Goal: Task Accomplishment & Management: Use online tool/utility

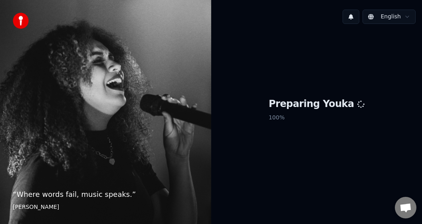
click at [19, 114] on div "“ Where words fail, music speaks. ” Hans Christian Andersen" at bounding box center [105, 112] width 211 height 224
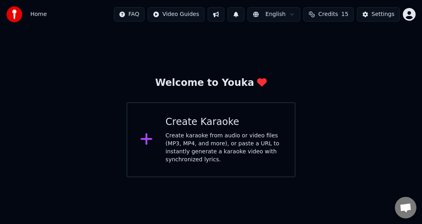
click at [198, 140] on div "Create karaoke from audio or video files (MP3, MP4, and more), or paste a URL t…" at bounding box center [224, 148] width 116 height 32
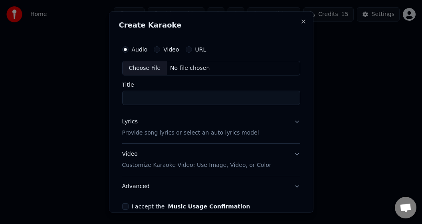
click at [147, 70] on div "Choose File" at bounding box center [145, 68] width 45 height 14
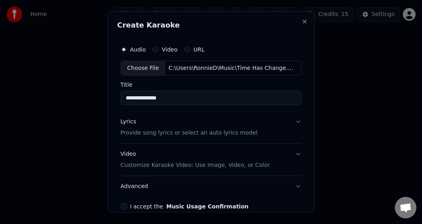
type input "**********"
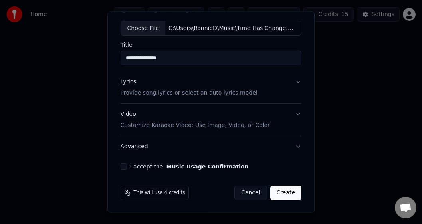
click at [290, 83] on button "Lyrics Provide song lyrics or select an auto lyrics model" at bounding box center [211, 87] width 181 height 32
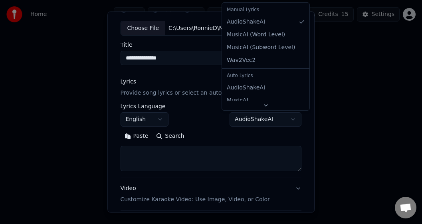
click at [276, 119] on body "**********" at bounding box center [211, 88] width 422 height 177
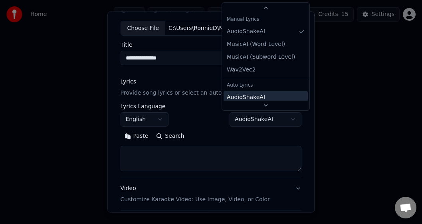
scroll to position [37, 0]
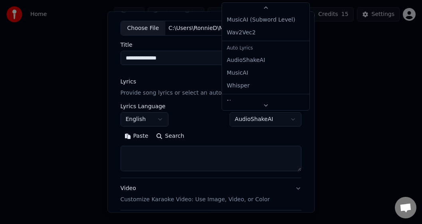
select select "**********"
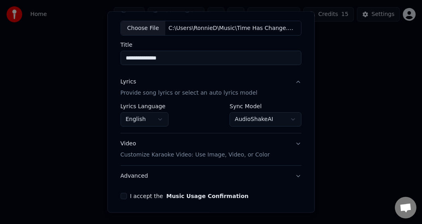
scroll to position [70, 0]
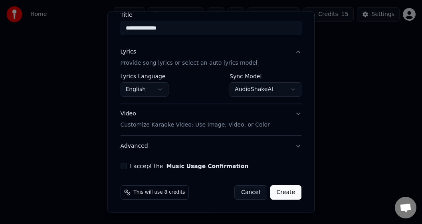
click at [220, 125] on p "Customize Karaoke Video: Use Image, Video, or Color" at bounding box center [195, 125] width 149 height 8
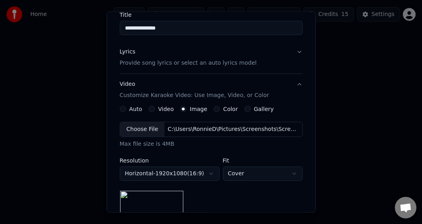
click at [158, 107] on label "Video" at bounding box center [166, 109] width 16 height 6
click at [155, 107] on button "Video" at bounding box center [151, 109] width 6 height 6
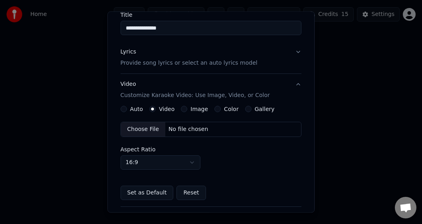
click at [147, 127] on div "Choose File" at bounding box center [143, 129] width 45 height 14
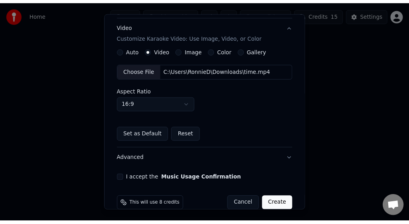
scroll to position [141, 0]
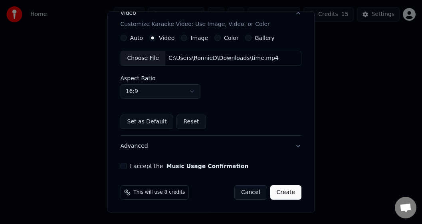
click at [127, 166] on button "I accept the Music Usage Confirmation" at bounding box center [124, 166] width 6 height 6
click at [277, 192] on button "Create" at bounding box center [286, 192] width 32 height 14
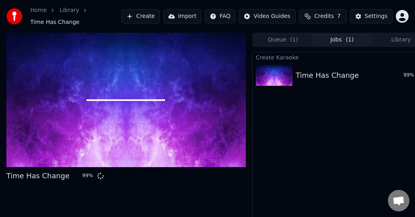
click at [51, 75] on div at bounding box center [125, 100] width 239 height 135
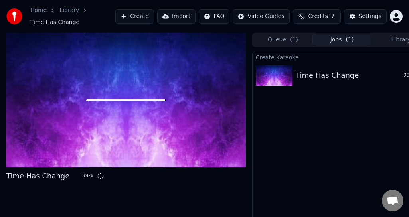
drag, startPoint x: 128, startPoint y: 128, endPoint x: 68, endPoint y: 119, distance: 60.6
click at [76, 119] on div at bounding box center [125, 100] width 239 height 135
click at [67, 119] on div at bounding box center [125, 100] width 239 height 135
drag, startPoint x: 299, startPoint y: 119, endPoint x: 269, endPoint y: 126, distance: 31.2
click at [269, 126] on div "Create Karaoke Time Has Change 99 %" at bounding box center [342, 144] width 180 height 184
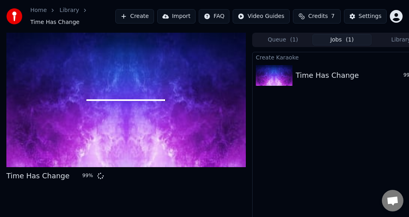
click at [310, 14] on button "Credits 7" at bounding box center [317, 16] width 48 height 14
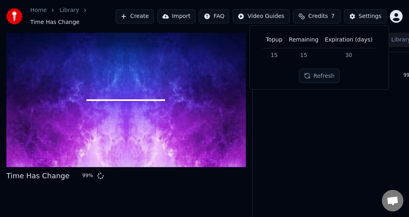
click at [317, 74] on button "Refresh" at bounding box center [319, 76] width 41 height 14
click at [323, 14] on span "Credits" at bounding box center [318, 16] width 20 height 8
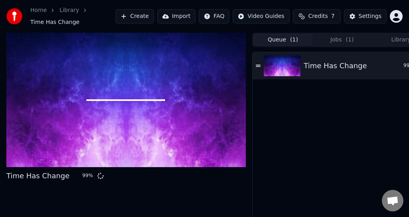
click at [281, 35] on button "Queue ( 1 )" at bounding box center [282, 40] width 59 height 12
click at [336, 35] on button "Jobs ( 1 )" at bounding box center [341, 40] width 59 height 12
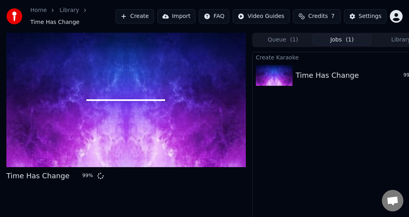
click at [66, 9] on link "Library" at bounding box center [69, 10] width 20 height 8
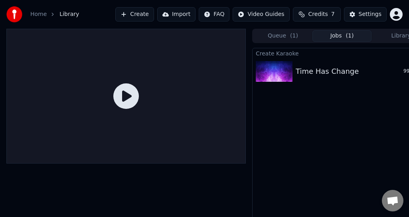
click at [35, 16] on link "Home" at bounding box center [38, 14] width 16 height 8
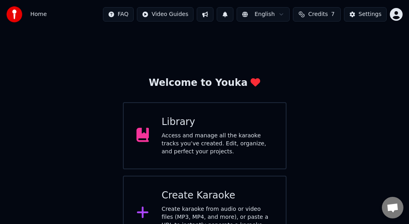
click at [198, 207] on div "Create karaoke from audio or video files (MP3, MP4, and more), or paste a URL t…" at bounding box center [217, 221] width 111 height 32
click at [194, 149] on div "Access and manage all the karaoke tracks you’ve created. Edit, organize, and pe…" at bounding box center [217, 144] width 111 height 24
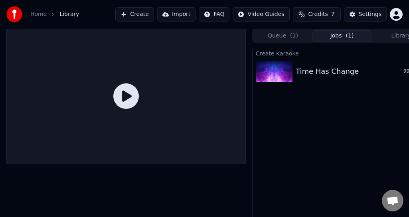
click at [338, 37] on button "Jobs ( 1 )" at bounding box center [341, 36] width 59 height 12
click at [18, 16] on img at bounding box center [14, 14] width 16 height 16
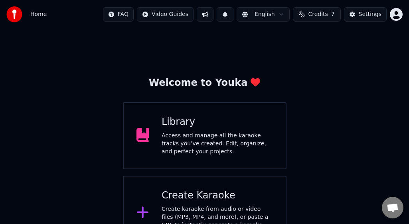
click at [41, 12] on span "Home" at bounding box center [38, 14] width 16 height 8
click at [12, 12] on img at bounding box center [14, 14] width 16 height 16
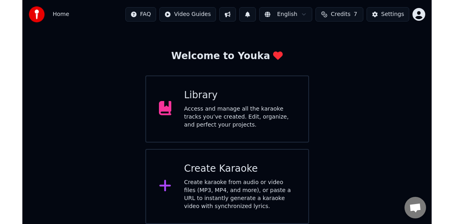
scroll to position [16, 0]
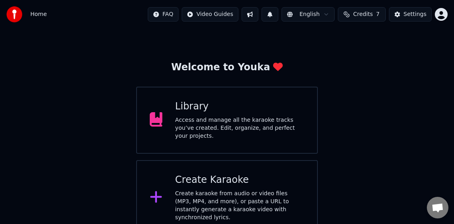
click at [187, 119] on div "Access and manage all the karaoke tracks you’ve created. Edit, organize, and pe…" at bounding box center [239, 128] width 129 height 24
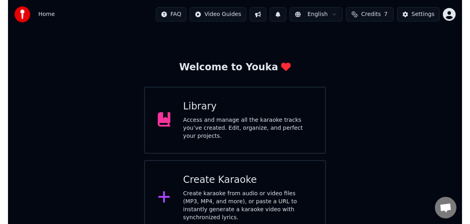
scroll to position [14, 0]
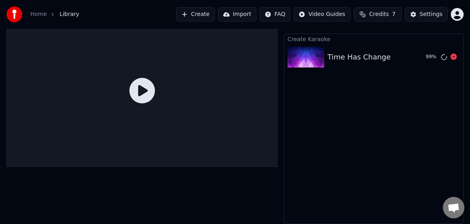
click at [312, 57] on img at bounding box center [305, 57] width 37 height 21
click at [144, 90] on icon at bounding box center [142, 91] width 26 height 26
click at [362, 97] on div "Create Karaoke Time Has Change 99 %" at bounding box center [374, 129] width 180 height 190
click at [332, 59] on div "Time Has Change" at bounding box center [358, 56] width 63 height 11
click at [339, 113] on div "Create Karaoke Time Has Change 99 %" at bounding box center [374, 129] width 180 height 190
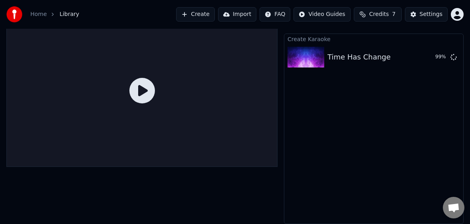
drag, startPoint x: 38, startPoint y: 82, endPoint x: 75, endPoint y: 82, distance: 37.1
click at [75, 82] on div at bounding box center [141, 90] width 271 height 152
click at [95, 79] on div at bounding box center [141, 90] width 271 height 152
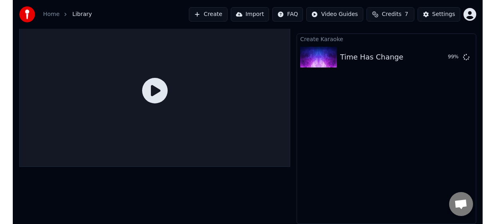
scroll to position [0, 0]
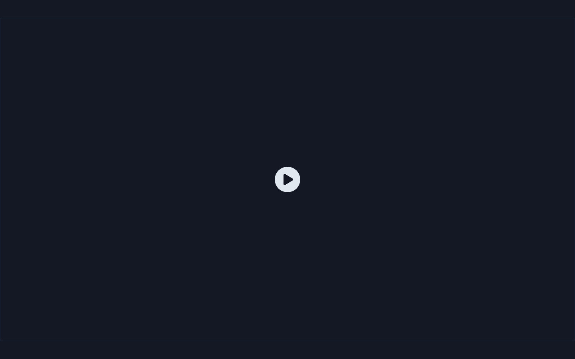
click at [136, 143] on div at bounding box center [287, 179] width 575 height 323
click at [164, 143] on div at bounding box center [287, 179] width 575 height 323
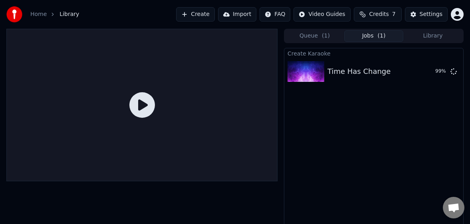
click at [358, 157] on div "Create Karaoke Time Has Change 99 %" at bounding box center [374, 143] width 180 height 190
click at [329, 38] on button "Queue ( 1 )" at bounding box center [314, 36] width 59 height 12
click at [315, 37] on button "Queue ( 1 )" at bounding box center [314, 36] width 59 height 12
click at [371, 38] on button "Jobs ( 1 )" at bounding box center [373, 36] width 59 height 12
click at [140, 104] on icon at bounding box center [142, 105] width 26 height 26
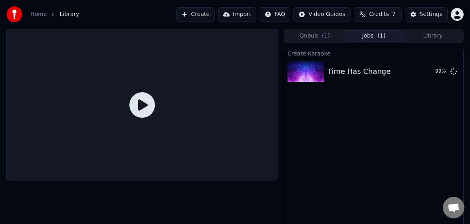
click at [196, 14] on button "Create" at bounding box center [195, 14] width 39 height 14
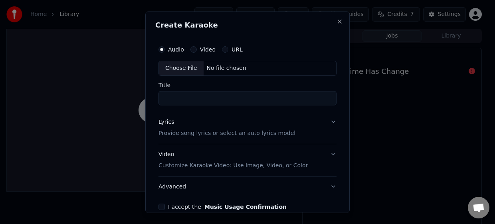
click at [180, 69] on div "Choose File" at bounding box center [181, 68] width 45 height 14
type input "**********"
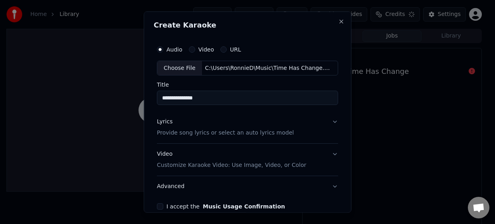
click at [326, 119] on button "Lyrics Provide song lyrics or select an auto lyrics model" at bounding box center [247, 127] width 181 height 32
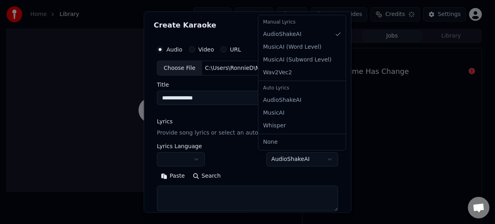
click at [315, 158] on body "**********" at bounding box center [244, 112] width 488 height 224
select select "**********"
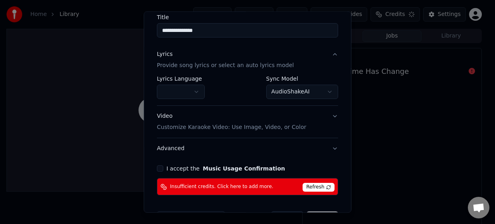
scroll to position [80, 0]
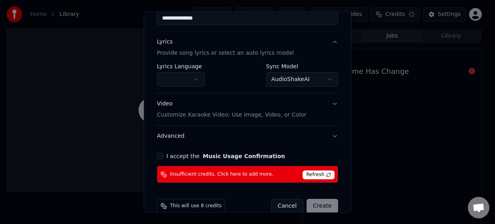
click at [200, 77] on button "button" at bounding box center [181, 79] width 48 height 14
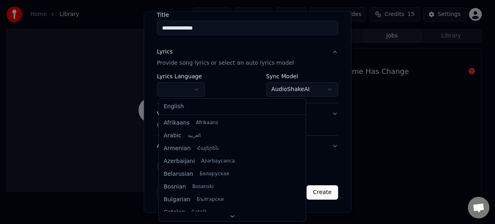
scroll to position [70, 0]
select select "**"
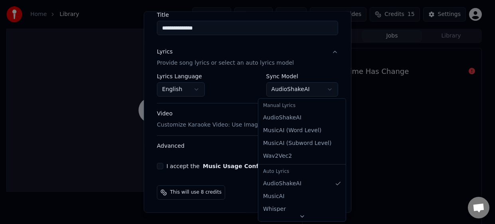
click at [321, 90] on body "**********" at bounding box center [244, 112] width 488 height 224
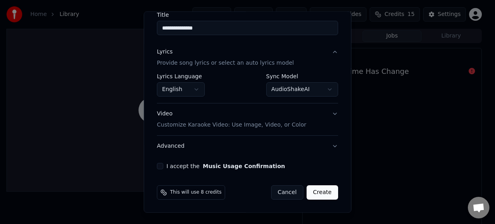
click at [238, 125] on p "Customize Karaoke Video: Use Image, Video, or Color" at bounding box center [231, 125] width 149 height 8
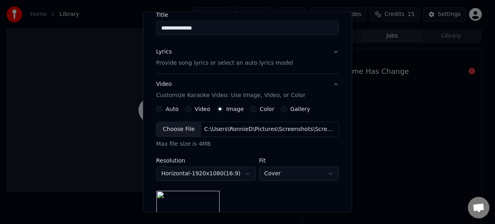
click at [187, 109] on button "Video" at bounding box center [188, 109] width 6 height 6
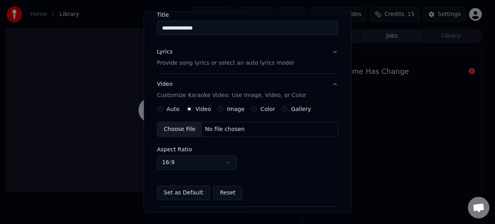
click at [190, 130] on div "Choose File" at bounding box center [179, 129] width 45 height 14
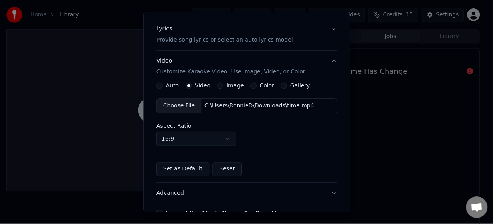
scroll to position [141, 0]
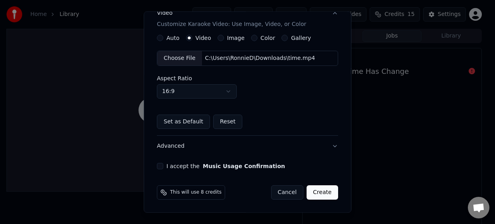
click at [163, 163] on button "I accept the Music Usage Confirmation" at bounding box center [160, 166] width 6 height 6
click at [314, 196] on button "Create" at bounding box center [322, 192] width 32 height 14
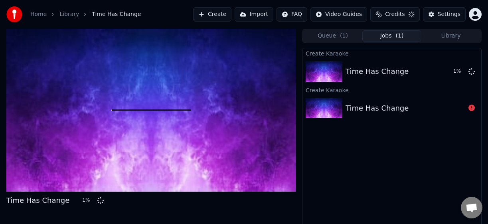
click at [472, 109] on icon at bounding box center [471, 108] width 6 height 6
click at [470, 107] on icon at bounding box center [471, 108] width 6 height 6
click at [470, 108] on icon at bounding box center [471, 108] width 6 height 6
click at [351, 110] on div "Time Has Change" at bounding box center [377, 108] width 63 height 11
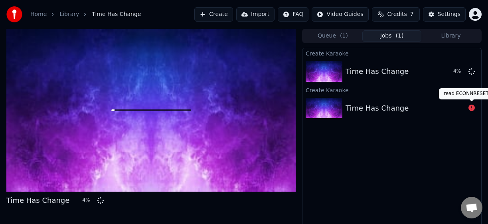
click at [470, 107] on icon at bounding box center [471, 108] width 6 height 6
click at [470, 106] on icon at bounding box center [471, 108] width 6 height 6
click at [473, 108] on icon at bounding box center [471, 108] width 6 height 6
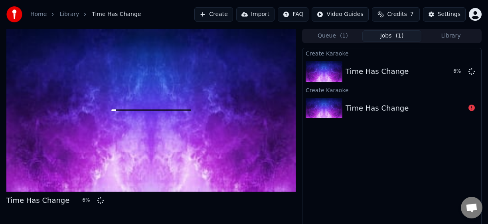
click at [473, 108] on icon at bounding box center [471, 108] width 6 height 6
click at [343, 33] on span "( 1 )" at bounding box center [344, 36] width 8 height 8
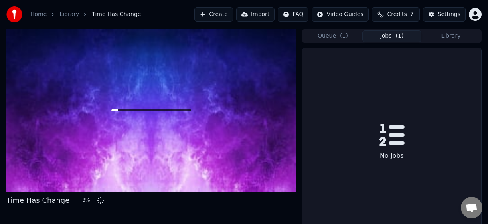
click at [401, 34] on span "( 1 )" at bounding box center [400, 36] width 8 height 8
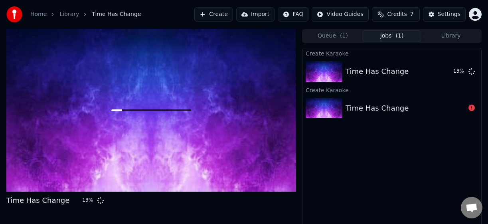
click at [386, 7] on button "Credits 7" at bounding box center [396, 14] width 48 height 14
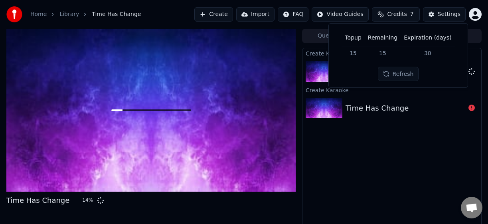
click at [397, 70] on button "Refresh" at bounding box center [398, 74] width 41 height 14
click at [409, 169] on div "Create Karaoke Time Has Change 14 % Create Karaoke Time Has Change" at bounding box center [392, 143] width 180 height 190
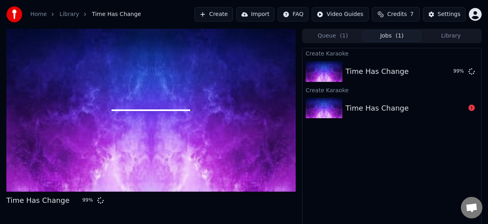
click at [348, 148] on div "Create Karaoke Time Has Change 99 % Create Karaoke Time Has Change" at bounding box center [392, 143] width 180 height 190
click at [238, 147] on div at bounding box center [150, 110] width 289 height 163
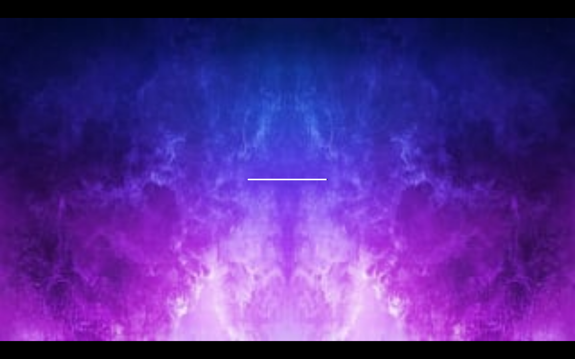
click at [301, 223] on div at bounding box center [287, 179] width 575 height 323
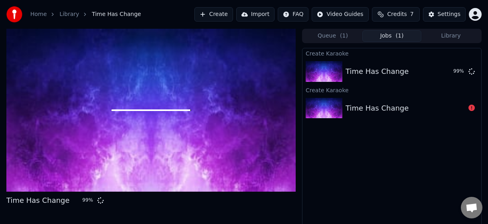
click at [215, 143] on div at bounding box center [150, 110] width 289 height 163
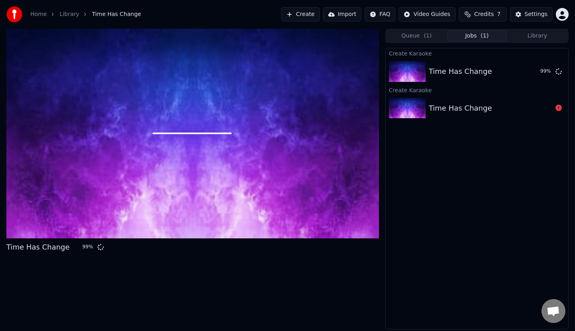
click at [480, 16] on span "Credits" at bounding box center [484, 14] width 20 height 8
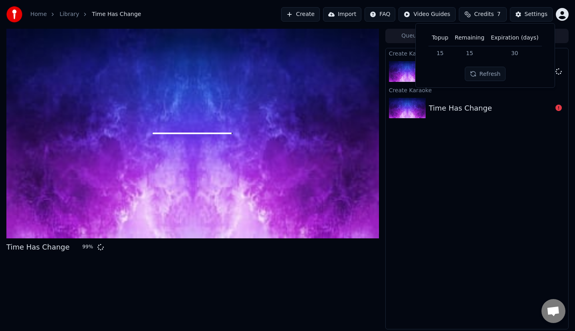
click at [484, 71] on button "Refresh" at bounding box center [484, 74] width 41 height 14
click at [487, 13] on span "Credits" at bounding box center [481, 14] width 20 height 8
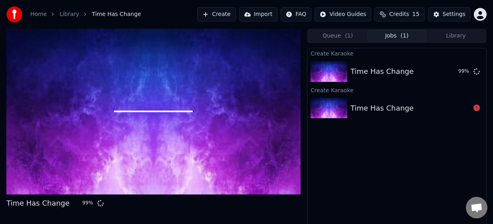
click at [397, 12] on span "Credits" at bounding box center [399, 14] width 20 height 8
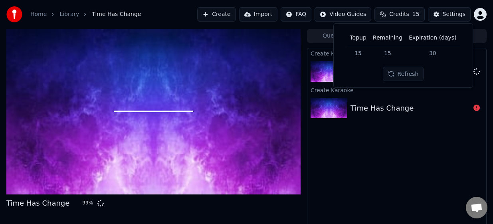
click at [400, 76] on button "Refresh" at bounding box center [403, 74] width 41 height 14
click at [396, 14] on span "Credits" at bounding box center [399, 14] width 20 height 8
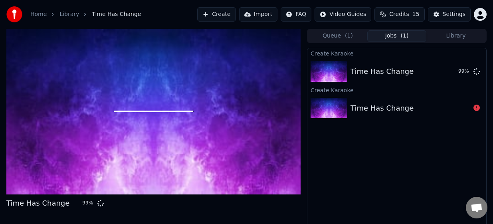
click at [332, 39] on button "Queue ( 1 )" at bounding box center [337, 36] width 59 height 12
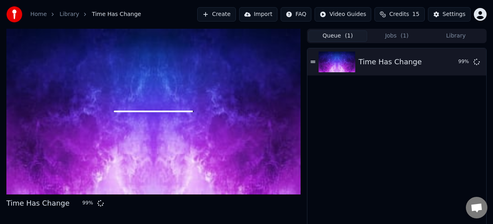
click at [400, 34] on button "Jobs ( 1 )" at bounding box center [396, 36] width 59 height 12
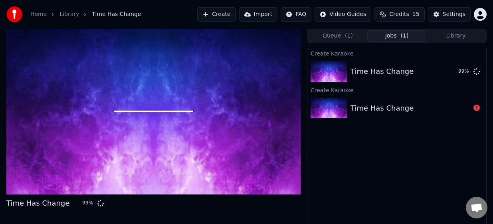
click at [329, 36] on button "Queue ( 1 )" at bounding box center [337, 36] width 59 height 12
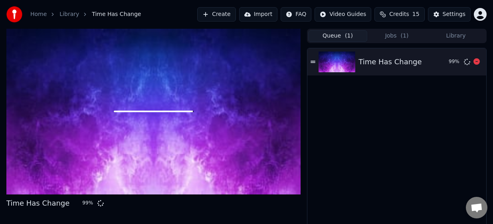
click at [314, 63] on icon at bounding box center [312, 62] width 5 height 2
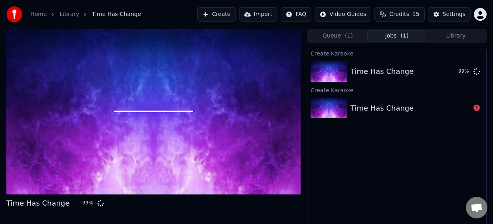
click at [398, 33] on button "Jobs ( 1 )" at bounding box center [396, 36] width 59 height 12
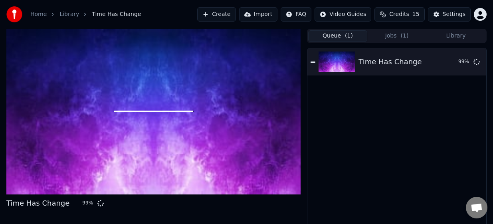
click at [340, 40] on button "Queue ( 1 )" at bounding box center [337, 36] width 59 height 12
click at [313, 64] on icon at bounding box center [312, 62] width 5 height 6
click at [314, 59] on icon at bounding box center [312, 62] width 5 height 6
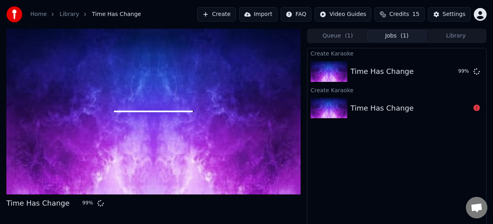
click at [392, 35] on button "Jobs ( 1 )" at bounding box center [396, 36] width 59 height 12
click at [396, 13] on span "Credits" at bounding box center [399, 14] width 20 height 8
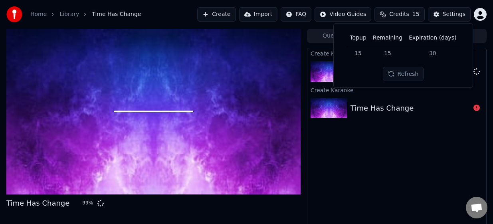
click at [401, 74] on button "Refresh" at bounding box center [403, 74] width 41 height 14
click at [404, 12] on span "Credits" at bounding box center [399, 14] width 20 height 8
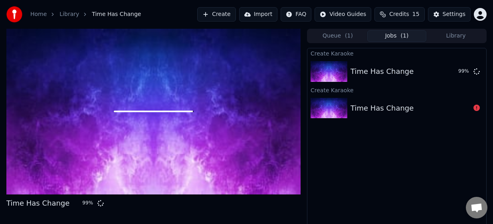
click at [152, 91] on div at bounding box center [153, 112] width 294 height 166
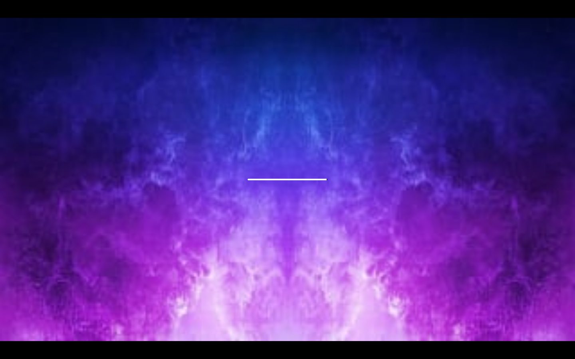
click at [237, 155] on div at bounding box center [287, 179] width 575 height 323
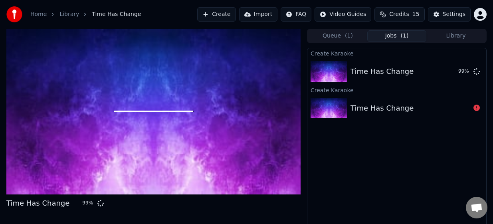
click at [180, 87] on div at bounding box center [153, 112] width 294 height 166
click at [328, 67] on img at bounding box center [328, 71] width 37 height 21
click at [362, 71] on div "Time Has Change" at bounding box center [381, 71] width 63 height 11
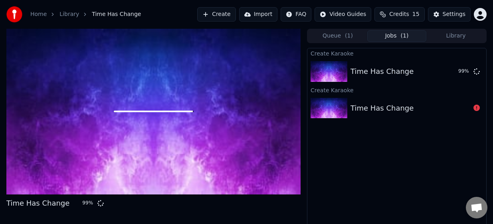
click at [38, 201] on div "Time Has Change" at bounding box center [37, 203] width 63 height 11
click at [78, 103] on div at bounding box center [153, 112] width 294 height 166
drag, startPoint x: 78, startPoint y: 103, endPoint x: 71, endPoint y: 81, distance: 22.3
click at [78, 102] on div at bounding box center [153, 112] width 294 height 166
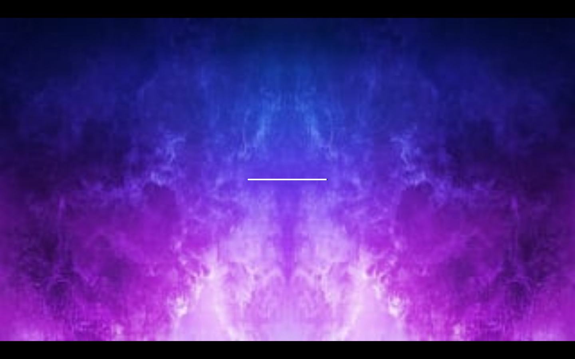
click at [267, 137] on div at bounding box center [287, 179] width 575 height 323
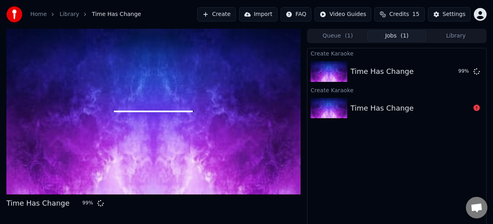
click at [209, 67] on div at bounding box center [153, 112] width 294 height 166
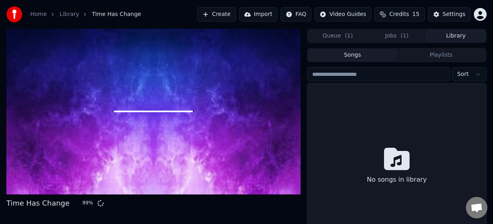
click at [462, 35] on button "Library" at bounding box center [455, 36] width 59 height 12
click at [348, 55] on button "Songs" at bounding box center [352, 55] width 89 height 12
click at [337, 35] on button "Queue ( 1 )" at bounding box center [337, 36] width 59 height 12
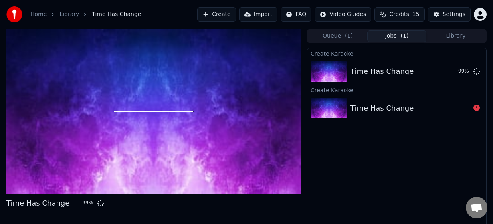
click at [406, 35] on span "( 1 )" at bounding box center [405, 36] width 8 height 8
click at [328, 33] on button "Queue ( 1 )" at bounding box center [337, 36] width 59 height 12
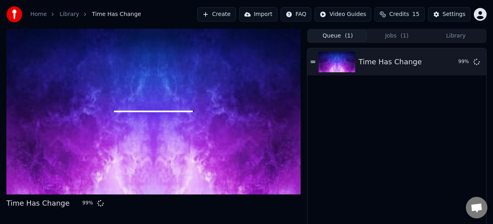
click at [341, 147] on div "Time Has Change 99 %" at bounding box center [396, 143] width 179 height 190
click at [216, 131] on div at bounding box center [153, 112] width 294 height 166
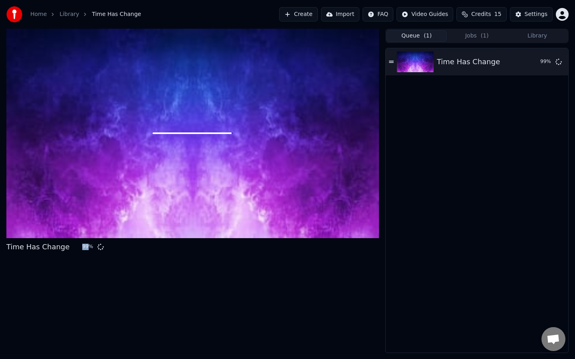
click at [271, 182] on div at bounding box center [192, 133] width 372 height 209
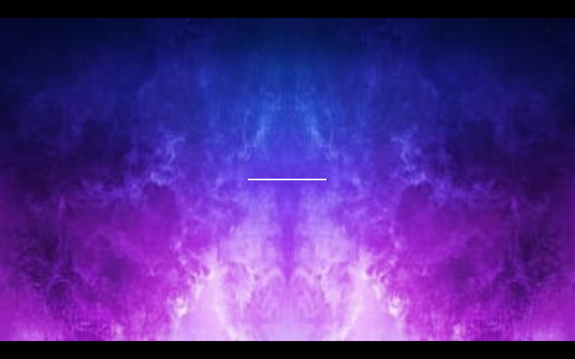
click at [271, 182] on div at bounding box center [287, 179] width 575 height 323
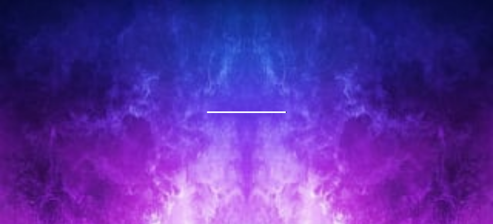
click at [213, 112] on div at bounding box center [246, 111] width 493 height 277
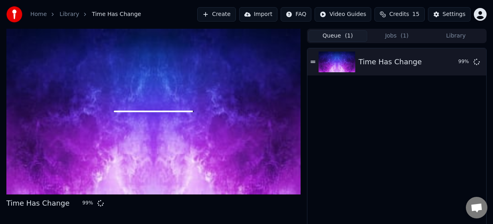
click at [53, 194] on div "Time Has Change 99 %" at bounding box center [153, 133] width 294 height 209
click at [89, 200] on div "99 %" at bounding box center [91, 203] width 25 height 6
drag, startPoint x: 92, startPoint y: 203, endPoint x: 69, endPoint y: 201, distance: 23.3
click at [79, 203] on div "99 %" at bounding box center [91, 203] width 25 height 6
click at [40, 201] on div "Time Has Change" at bounding box center [37, 203] width 63 height 11
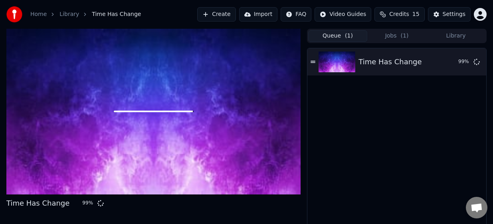
click at [159, 145] on div at bounding box center [153, 112] width 294 height 166
click at [310, 61] on div "Time Has Change 99 %" at bounding box center [396, 61] width 179 height 27
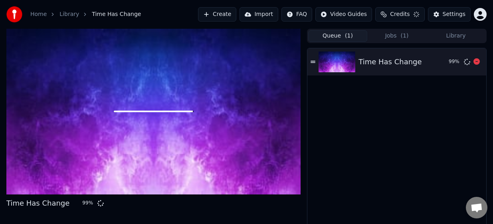
click at [310, 61] on div "Time Has Change 99 %" at bounding box center [396, 61] width 179 height 27
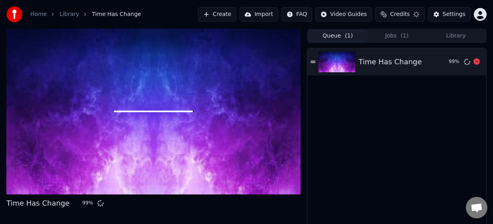
click at [310, 61] on div "Time Has Change 99 %" at bounding box center [396, 61] width 179 height 27
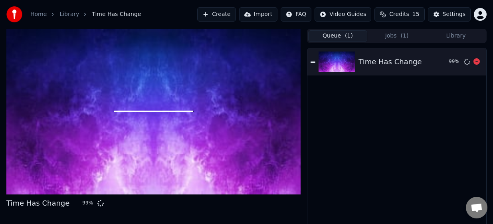
click at [313, 64] on icon at bounding box center [312, 62] width 5 height 6
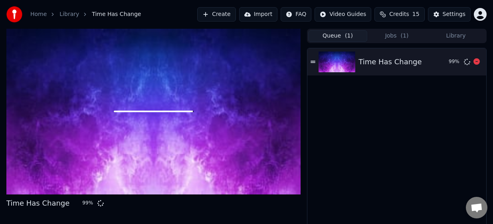
click at [313, 64] on icon at bounding box center [312, 62] width 5 height 6
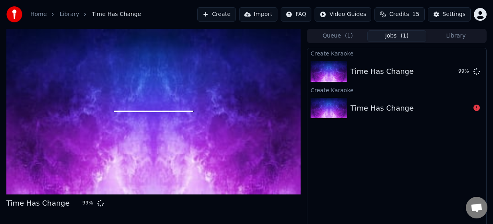
click at [394, 36] on button "Jobs ( 1 )" at bounding box center [396, 36] width 59 height 12
click at [362, 160] on div "Create Karaoke Time Has Change 99 % Create Karaoke Time Has Change" at bounding box center [397, 143] width 180 height 190
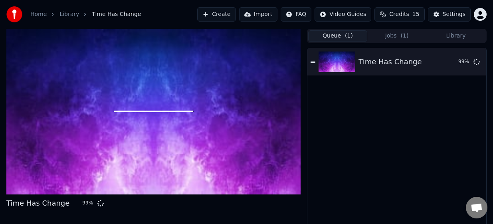
click at [339, 37] on button "Queue ( 1 )" at bounding box center [337, 36] width 59 height 12
click at [318, 63] on img at bounding box center [336, 61] width 37 height 21
click at [317, 62] on div "Time Has Change 99 %" at bounding box center [396, 61] width 179 height 27
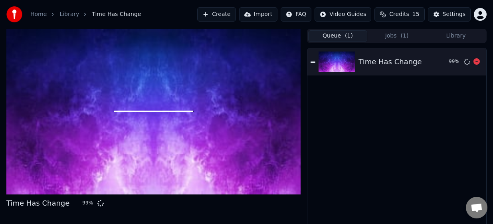
click at [317, 62] on div "Time Has Change 99 %" at bounding box center [396, 61] width 179 height 27
click at [127, 110] on div at bounding box center [153, 112] width 294 height 166
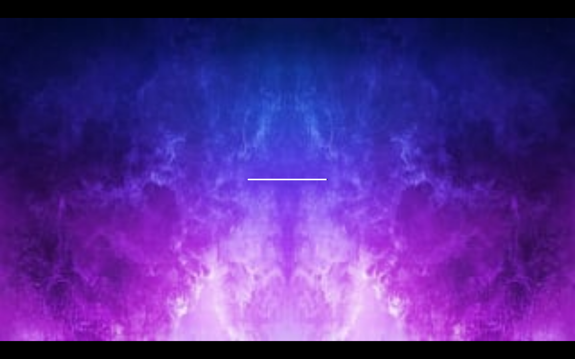
click at [241, 168] on div at bounding box center [287, 179] width 575 height 323
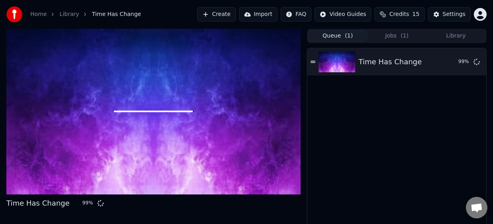
click at [184, 98] on div at bounding box center [153, 112] width 294 height 166
click at [314, 65] on div "Time Has Change 99 %" at bounding box center [396, 61] width 179 height 27
click at [313, 64] on icon at bounding box center [312, 62] width 5 height 6
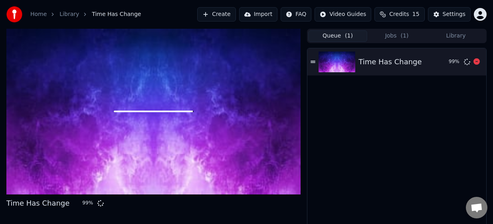
click at [313, 64] on icon at bounding box center [312, 62] width 5 height 6
click at [313, 63] on icon at bounding box center [312, 62] width 5 height 6
click at [389, 35] on button "Jobs ( 1 )" at bounding box center [396, 36] width 59 height 12
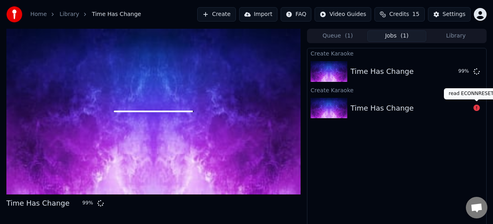
click at [478, 107] on icon at bounding box center [476, 108] width 6 height 6
click at [476, 108] on icon at bounding box center [476, 108] width 6 height 6
click at [384, 112] on div "Time Has Change" at bounding box center [381, 108] width 63 height 11
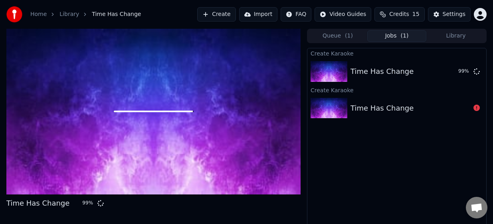
click at [384, 112] on div "Time Has Change" at bounding box center [381, 108] width 63 height 11
click at [387, 31] on button "Jobs ( 1 )" at bounding box center [396, 36] width 59 height 12
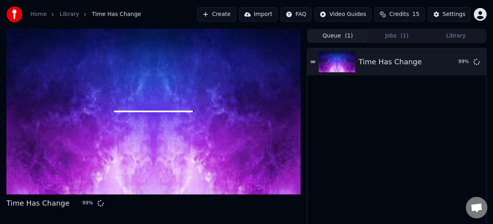
click at [340, 36] on button "Queue ( 1 )" at bounding box center [337, 36] width 59 height 12
click at [315, 61] on icon at bounding box center [312, 62] width 5 height 2
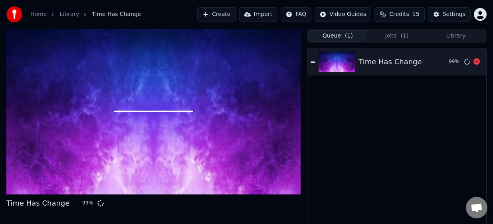
click at [333, 62] on img at bounding box center [336, 61] width 37 height 21
click at [38, 206] on div "Time Has Change" at bounding box center [37, 203] width 63 height 11
click at [12, 158] on div at bounding box center [153, 112] width 294 height 166
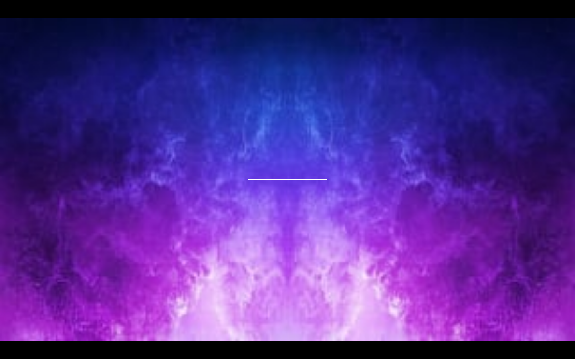
click at [271, 185] on div at bounding box center [287, 179] width 575 height 323
drag, startPoint x: 277, startPoint y: 176, endPoint x: 284, endPoint y: 176, distance: 7.2
click at [280, 176] on div at bounding box center [287, 179] width 575 height 323
drag, startPoint x: 284, startPoint y: 176, endPoint x: 289, endPoint y: 177, distance: 4.9
click at [286, 176] on div at bounding box center [287, 179] width 575 height 323
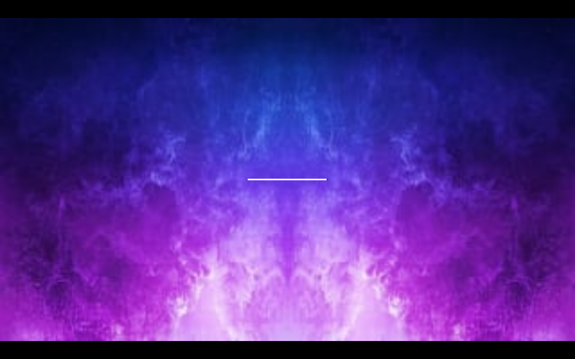
drag, startPoint x: 289, startPoint y: 177, endPoint x: 290, endPoint y: 183, distance: 6.0
click at [290, 183] on div at bounding box center [287, 179] width 575 height 323
click at [280, 207] on div at bounding box center [287, 179] width 575 height 323
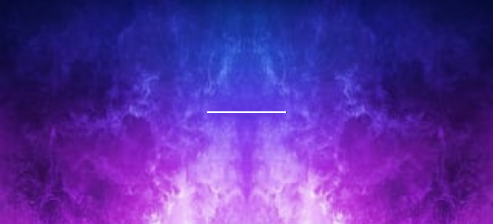
click at [223, 137] on div at bounding box center [246, 111] width 493 height 277
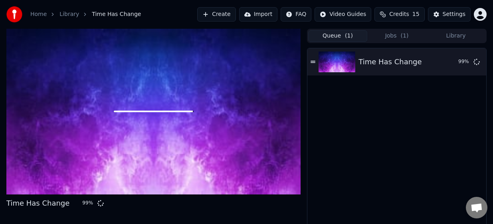
click at [399, 137] on div "Time Has Change 99 %" at bounding box center [396, 143] width 179 height 190
click at [400, 137] on div "Time Has Change 99 %" at bounding box center [396, 143] width 179 height 190
click at [401, 12] on span "Credits" at bounding box center [399, 14] width 20 height 8
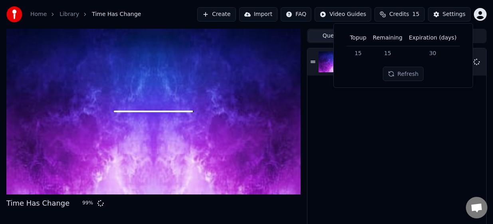
click at [403, 74] on button "Refresh" at bounding box center [403, 74] width 41 height 14
click at [369, 134] on div "Time Has Change 99 %" at bounding box center [396, 143] width 179 height 190
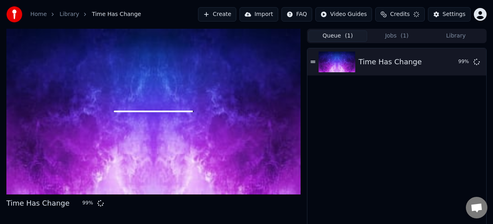
click at [388, 34] on button "Jobs ( 1 )" at bounding box center [396, 36] width 59 height 12
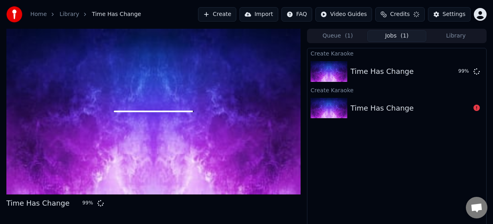
click at [394, 16] on span "Credits" at bounding box center [400, 14] width 20 height 8
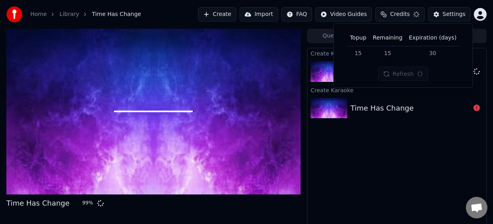
click at [395, 12] on span "Credits" at bounding box center [400, 14] width 20 height 8
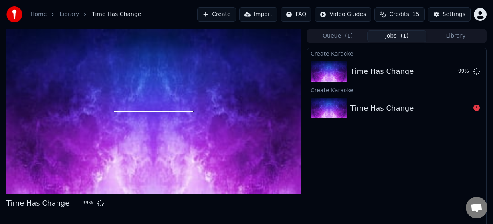
click at [358, 183] on div "Create Karaoke Time Has Change 99 % Create Karaoke Time Has Change" at bounding box center [397, 143] width 180 height 190
click at [390, 14] on button "Credits" at bounding box center [399, 14] width 49 height 14
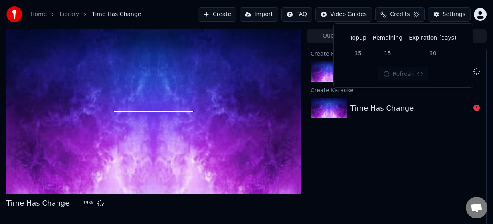
click at [392, 72] on div "Refresh" at bounding box center [403, 74] width 51 height 14
click at [401, 14] on span "Credits" at bounding box center [400, 14] width 20 height 8
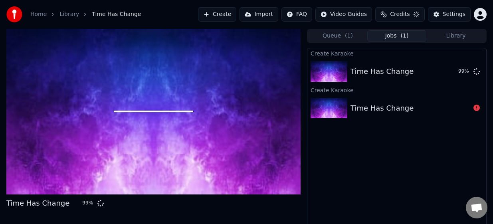
click at [401, 14] on span "Credits" at bounding box center [400, 14] width 20 height 8
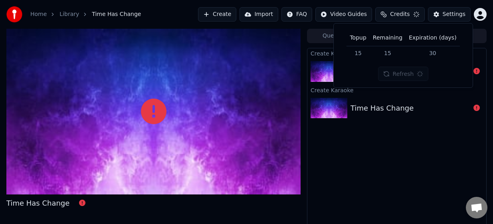
click at [401, 14] on span "Credits" at bounding box center [400, 14] width 20 height 8
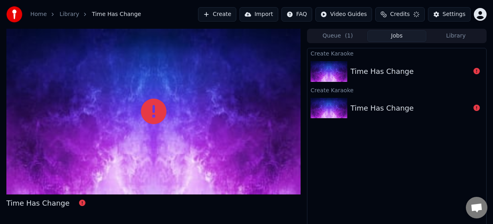
click at [343, 34] on button "Queue ( 1 )" at bounding box center [337, 36] width 59 height 12
click at [395, 36] on button "Jobs" at bounding box center [396, 36] width 59 height 12
click at [393, 131] on div "Create Karaoke Time Has Change Create Karaoke Time Has Change" at bounding box center [397, 143] width 180 height 190
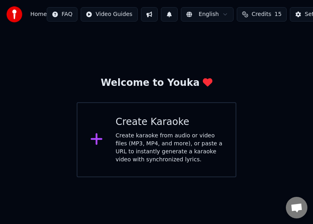
click at [137, 124] on div "Create Karaoke" at bounding box center [169, 122] width 107 height 13
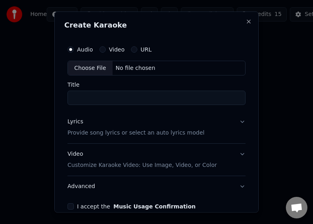
click at [84, 67] on div "Choose File" at bounding box center [90, 68] width 45 height 14
type input "**********"
click at [235, 117] on button "Lyrics Provide song lyrics or select an auto lyrics model" at bounding box center [156, 127] width 178 height 32
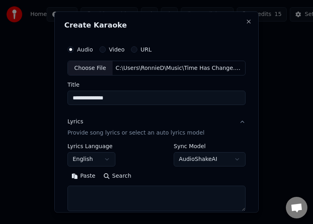
click at [218, 161] on button "AudioShakeAI" at bounding box center [210, 159] width 72 height 14
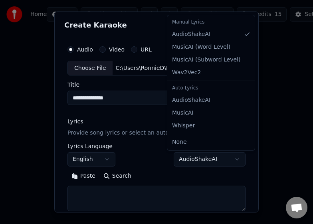
select select "**********"
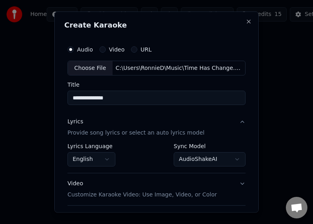
click at [146, 158] on div "**********" at bounding box center [156, 154] width 178 height 23
click at [214, 156] on body "**********" at bounding box center [156, 88] width 313 height 177
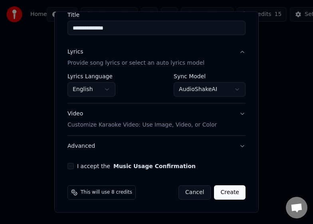
click at [132, 126] on p "Customize Karaoke Video: Use Image, Video, or Color" at bounding box center [141, 125] width 149 height 8
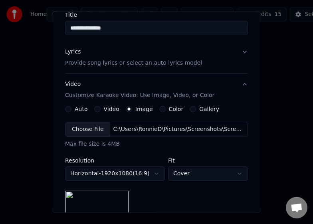
click at [95, 106] on button "Video" at bounding box center [97, 109] width 6 height 6
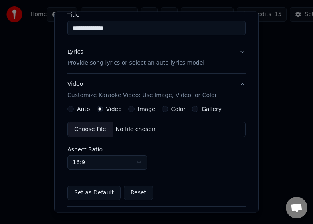
click at [100, 129] on div "Choose File" at bounding box center [90, 129] width 45 height 14
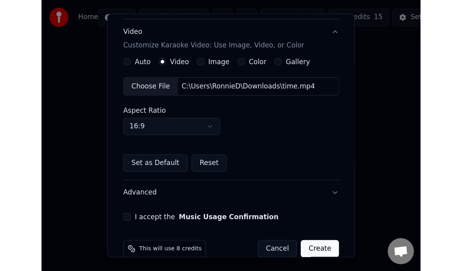
scroll to position [141, 0]
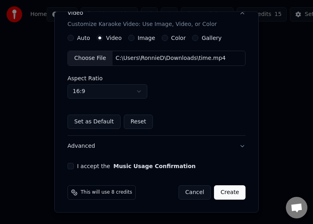
click at [72, 165] on button "I accept the Music Usage Confirmation" at bounding box center [70, 166] width 6 height 6
click at [224, 190] on button "Create" at bounding box center [230, 192] width 32 height 14
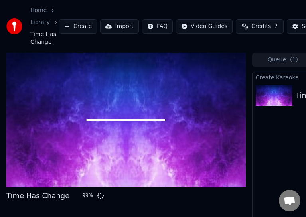
click at [251, 25] on span "Credits" at bounding box center [261, 26] width 20 height 8
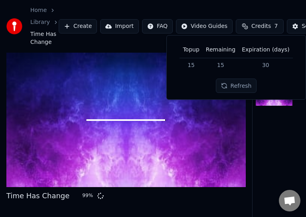
click at [236, 87] on button "Refresh" at bounding box center [236, 86] width 41 height 14
click at [251, 27] on span "Credits" at bounding box center [261, 26] width 20 height 8
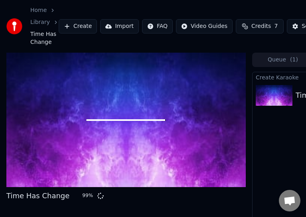
click at [281, 97] on img at bounding box center [274, 95] width 37 height 21
click at [269, 58] on button "Queue ( 1 )" at bounding box center [282, 60] width 59 height 12
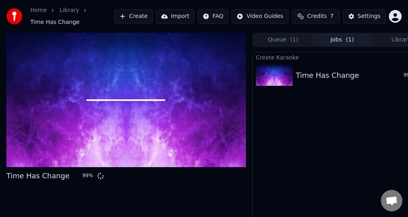
click at [312, 38] on button "Jobs ( 1 )" at bounding box center [341, 40] width 59 height 12
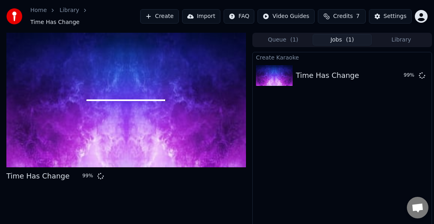
click at [312, 131] on div "Create Karaoke Time Has Change 99 %" at bounding box center [342, 147] width 180 height 190
click at [127, 88] on div at bounding box center [125, 100] width 239 height 135
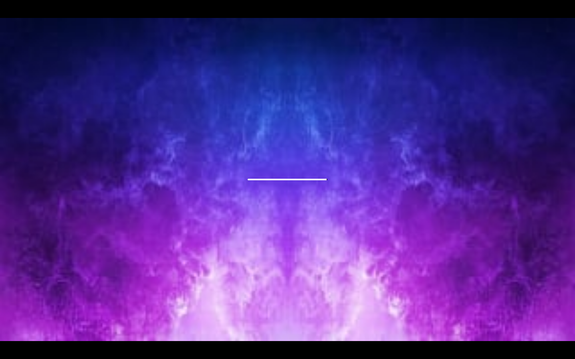
click at [274, 175] on div at bounding box center [287, 179] width 575 height 323
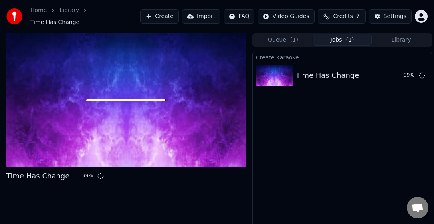
click at [142, 117] on div at bounding box center [125, 100] width 239 height 135
click at [312, 18] on span "Credits" at bounding box center [343, 16] width 20 height 8
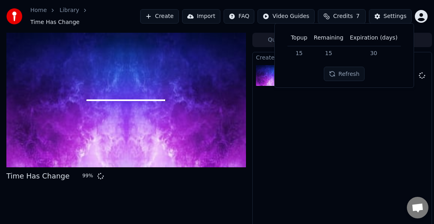
click at [312, 73] on button "Refresh" at bounding box center [344, 74] width 41 height 14
click at [312, 12] on button "Credits 7" at bounding box center [342, 16] width 48 height 14
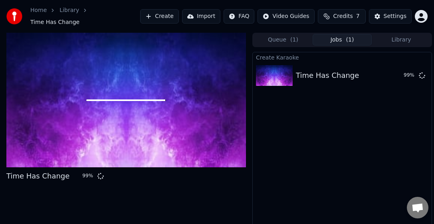
click at [312, 125] on div "Create Karaoke Time Has Change 99 %" at bounding box center [342, 147] width 180 height 190
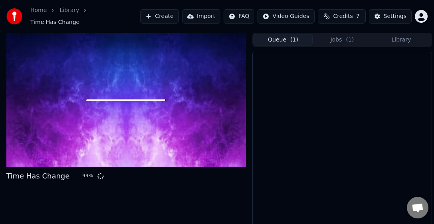
click at [281, 34] on button "Queue ( 1 )" at bounding box center [282, 40] width 59 height 12
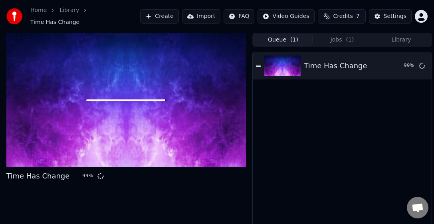
click at [312, 35] on button "Jobs ( 1 )" at bounding box center [341, 40] width 59 height 12
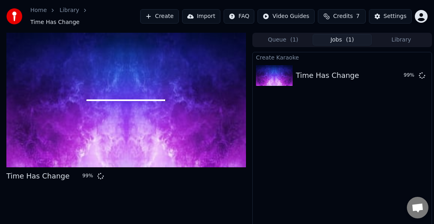
click at [290, 36] on span "( 1 )" at bounding box center [294, 40] width 8 height 8
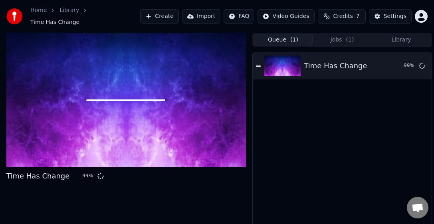
click at [312, 35] on button "Jobs ( 1 )" at bounding box center [341, 40] width 59 height 12
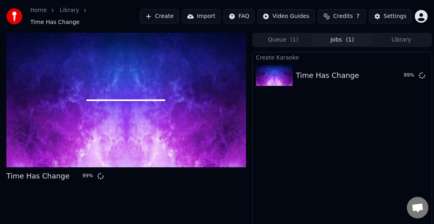
click at [60, 174] on div "Time Has Change" at bounding box center [37, 175] width 63 height 11
click at [97, 174] on div "Time Has Change 99 %" at bounding box center [58, 175] width 104 height 11
click at [103, 99] on div at bounding box center [125, 100] width 239 height 135
click at [93, 90] on div at bounding box center [125, 100] width 239 height 135
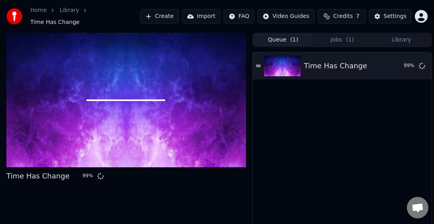
click at [269, 36] on button "Queue ( 1 )" at bounding box center [282, 40] width 59 height 12
click at [312, 34] on button "Jobs ( 1 )" at bounding box center [341, 40] width 59 height 12
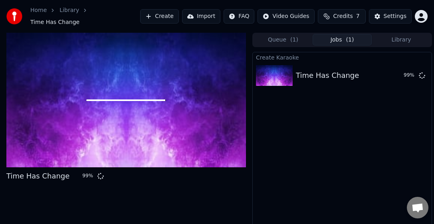
click at [312, 14] on button "Credits 7" at bounding box center [342, 16] width 48 height 14
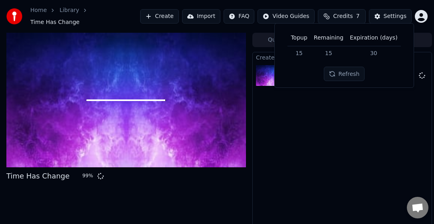
click at [312, 15] on button "Credits 7" at bounding box center [342, 16] width 48 height 14
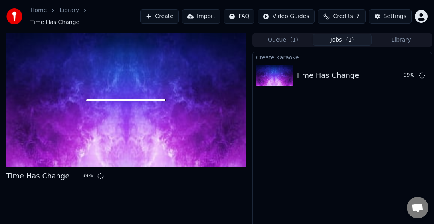
click at [41, 172] on div "Time Has Change" at bounding box center [37, 175] width 63 height 11
click at [21, 85] on div at bounding box center [125, 100] width 239 height 135
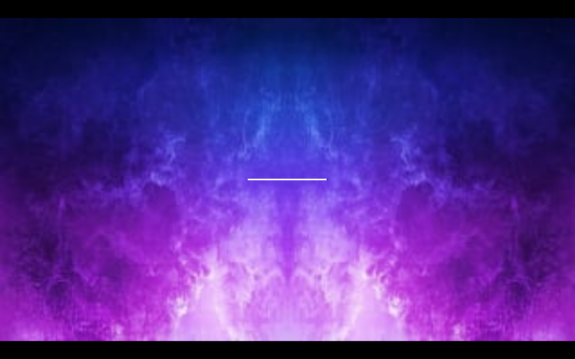
click at [222, 164] on div at bounding box center [287, 179] width 575 height 323
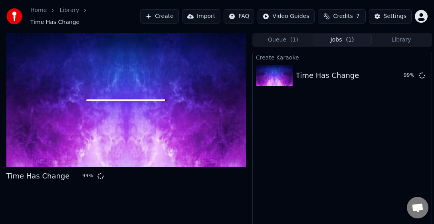
click at [83, 115] on div at bounding box center [125, 100] width 239 height 135
click at [312, 142] on div "Create Karaoke Time Has Change 99 %" at bounding box center [342, 147] width 180 height 190
click at [280, 73] on img at bounding box center [274, 75] width 37 height 21
click at [291, 36] on span "( 1 )" at bounding box center [294, 40] width 8 height 8
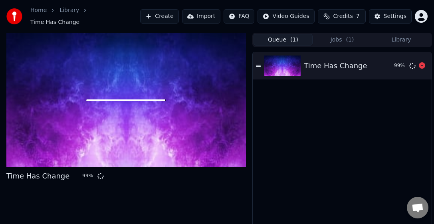
click at [259, 64] on icon at bounding box center [258, 66] width 5 height 6
click at [257, 63] on icon at bounding box center [258, 66] width 5 height 6
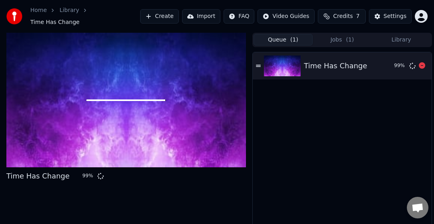
click at [257, 63] on icon at bounding box center [258, 66] width 5 height 6
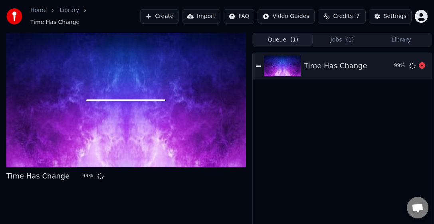
click at [257, 63] on icon at bounding box center [258, 66] width 5 height 6
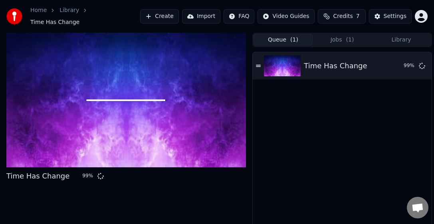
click at [312, 36] on button "Jobs ( 1 )" at bounding box center [341, 40] width 59 height 12
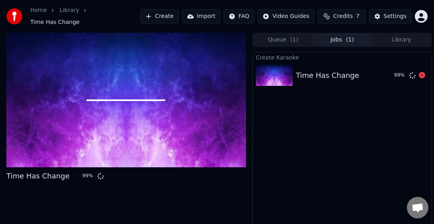
click at [271, 68] on img at bounding box center [274, 75] width 37 height 21
click at [280, 35] on button "Queue ( 1 )" at bounding box center [282, 40] width 59 height 12
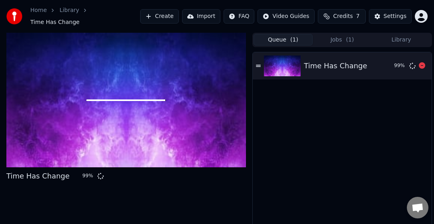
click at [255, 61] on div "Time Has Change 99 %" at bounding box center [342, 65] width 179 height 27
click at [257, 57] on div "Time Has Change 99 %" at bounding box center [342, 65] width 179 height 27
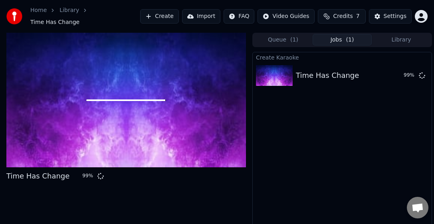
click at [312, 38] on span "( 1 )" at bounding box center [350, 40] width 8 height 8
click at [312, 9] on button "Credits 7" at bounding box center [342, 16] width 48 height 14
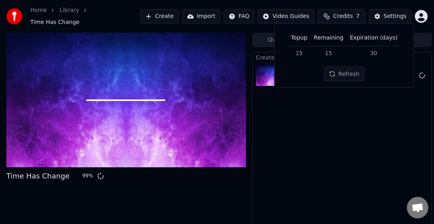
click at [312, 72] on button "Refresh" at bounding box center [344, 74] width 41 height 14
click at [312, 17] on span "Credits" at bounding box center [340, 16] width 20 height 8
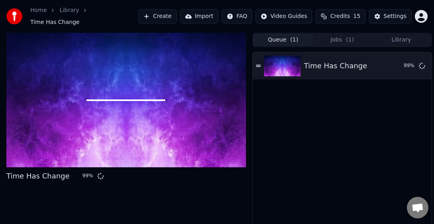
click at [273, 34] on button "Queue ( 1 )" at bounding box center [282, 40] width 59 height 12
click at [260, 65] on icon at bounding box center [258, 66] width 5 height 2
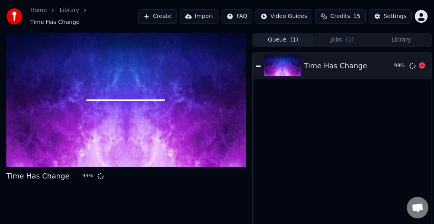
click at [260, 65] on icon at bounding box center [258, 66] width 5 height 2
click at [312, 34] on button "Jobs ( 1 )" at bounding box center [341, 40] width 59 height 12
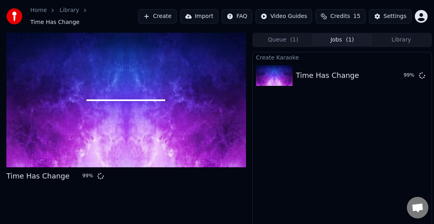
click at [312, 14] on span "Credits" at bounding box center [340, 16] width 20 height 8
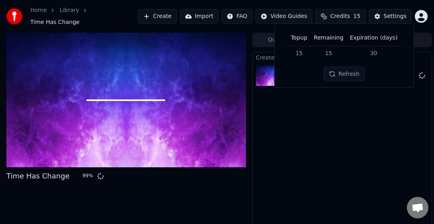
click at [312, 76] on button "Refresh" at bounding box center [344, 74] width 41 height 14
click at [312, 72] on button "Refresh" at bounding box center [344, 74] width 41 height 14
click at [312, 71] on button "Refresh" at bounding box center [344, 74] width 41 height 14
click at [312, 115] on div "Create Karaoke Time Has Change 99 %" at bounding box center [342, 147] width 180 height 190
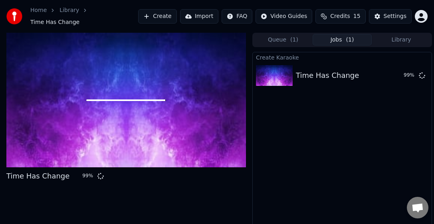
click at [273, 43] on div "Queue ( 1 ) Jobs ( 1 ) Library" at bounding box center [342, 40] width 180 height 14
click at [277, 36] on button "Queue ( 1 )" at bounding box center [282, 40] width 59 height 12
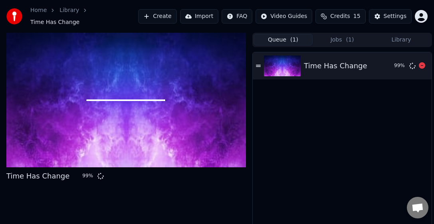
click at [256, 63] on icon at bounding box center [258, 66] width 5 height 6
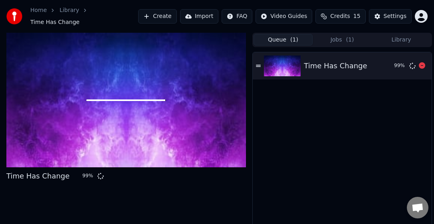
click at [256, 63] on icon at bounding box center [258, 66] width 5 height 6
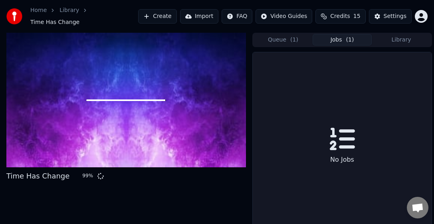
click at [312, 38] on button "Jobs ( 1 )" at bounding box center [341, 40] width 59 height 12
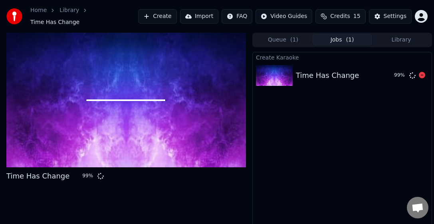
click at [273, 65] on img at bounding box center [274, 75] width 37 height 21
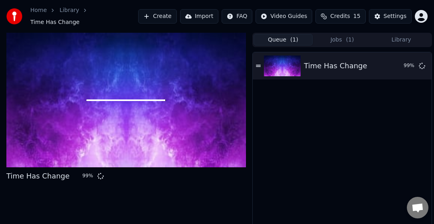
click at [274, 38] on button "Queue ( 1 )" at bounding box center [282, 40] width 59 height 12
click at [258, 63] on icon at bounding box center [258, 66] width 5 height 6
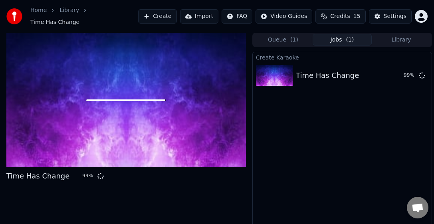
click at [312, 34] on button "Jobs ( 1 )" at bounding box center [341, 40] width 59 height 12
click at [123, 103] on div at bounding box center [125, 100] width 239 height 135
click at [127, 99] on span at bounding box center [125, 100] width 79 height 2
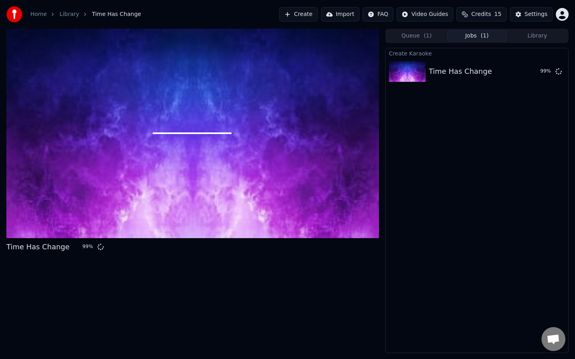
click at [312, 206] on div at bounding box center [192, 133] width 372 height 209
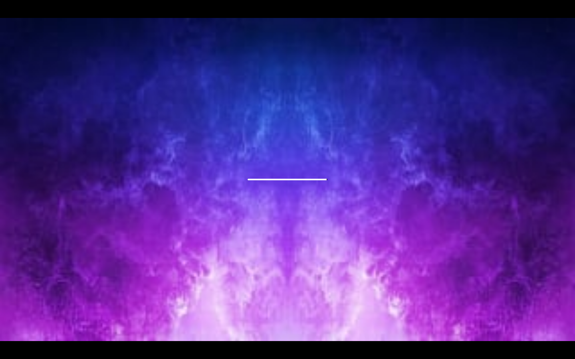
click at [312, 206] on div at bounding box center [287, 179] width 575 height 323
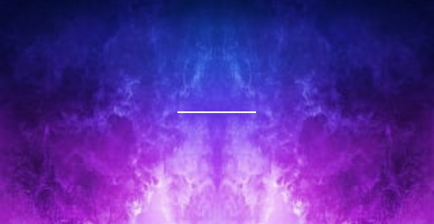
click at [143, 107] on div at bounding box center [217, 112] width 434 height 244
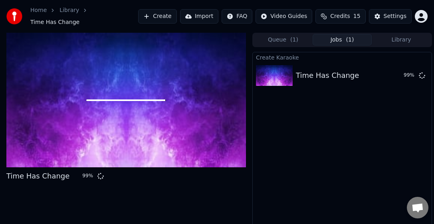
click at [312, 14] on span "Credits" at bounding box center [340, 16] width 20 height 8
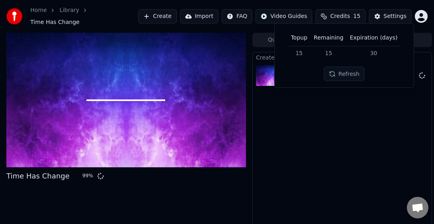
click at [312, 77] on button "Refresh" at bounding box center [344, 74] width 41 height 14
click at [312, 71] on button "Refresh" at bounding box center [344, 74] width 41 height 14
click at [312, 142] on div "Create Karaoke Time Has Change 99 %" at bounding box center [342, 147] width 180 height 190
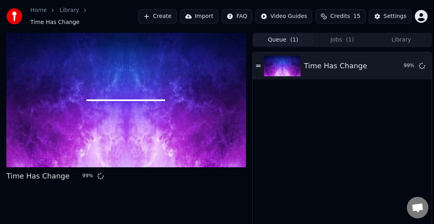
click at [277, 37] on button "Queue ( 1 )" at bounding box center [282, 40] width 59 height 12
click at [259, 65] on icon at bounding box center [258, 66] width 5 height 2
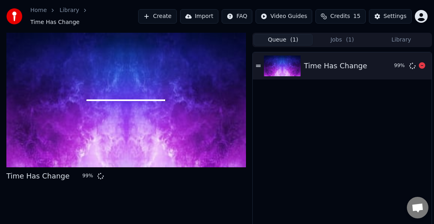
click at [259, 65] on icon at bounding box center [258, 66] width 5 height 2
click at [271, 111] on div "Time Has Change 99 %" at bounding box center [342, 147] width 179 height 190
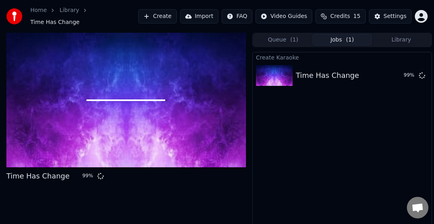
click at [312, 34] on button "Jobs ( 1 )" at bounding box center [341, 40] width 59 height 12
click at [67, 170] on div "Time Has Change 99 %" at bounding box center [58, 175] width 104 height 11
click at [54, 174] on div "Time Has Change" at bounding box center [37, 175] width 63 height 11
drag, startPoint x: 312, startPoint y: 133, endPoint x: 271, endPoint y: 132, distance: 41.1
click at [271, 132] on div "Create Karaoke Time Has Change 99 %" at bounding box center [342, 147] width 180 height 190
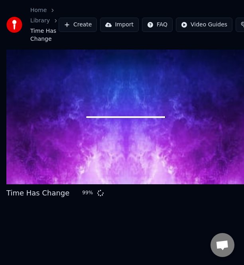
click at [113, 101] on div at bounding box center [125, 116] width 239 height 135
drag, startPoint x: 113, startPoint y: 101, endPoint x: 235, endPoint y: 148, distance: 130.4
click at [113, 101] on div at bounding box center [125, 116] width 239 height 135
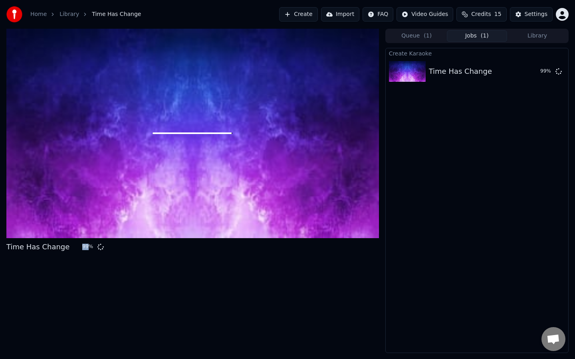
click at [234, 156] on div at bounding box center [192, 133] width 372 height 209
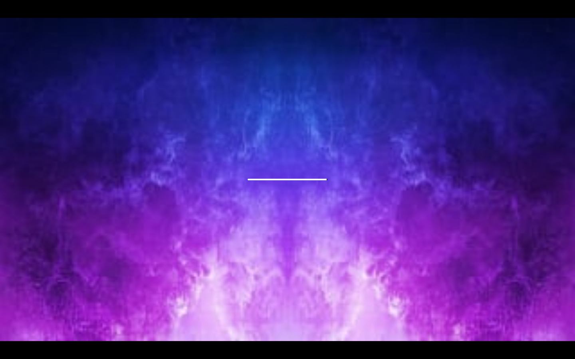
click at [234, 156] on div at bounding box center [287, 179] width 575 height 323
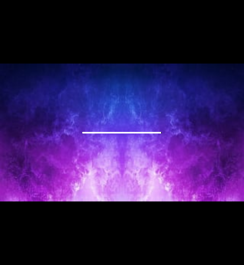
click at [115, 140] on div at bounding box center [122, 131] width 244 height 137
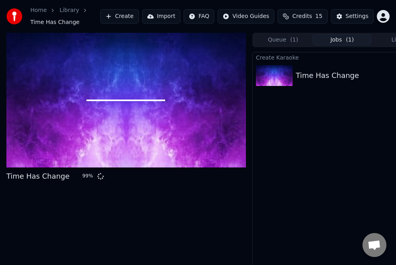
click at [306, 16] on span "Credits" at bounding box center [302, 16] width 20 height 8
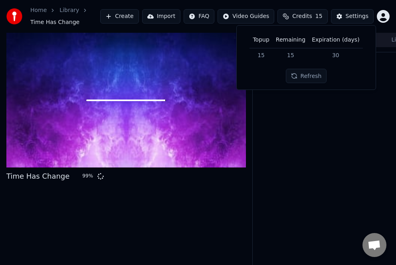
click at [310, 78] on button "Refresh" at bounding box center [306, 76] width 41 height 14
click at [304, 79] on button "Refresh" at bounding box center [306, 76] width 41 height 14
click at [312, 138] on div "Create Karaoke Time Has Change 99 %" at bounding box center [342, 164] width 180 height 225
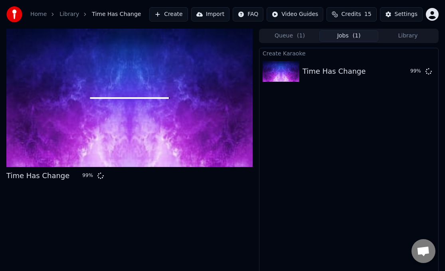
click at [94, 223] on div "Time Has Change 99 %" at bounding box center [129, 154] width 246 height 250
click at [182, 126] on div at bounding box center [129, 98] width 246 height 138
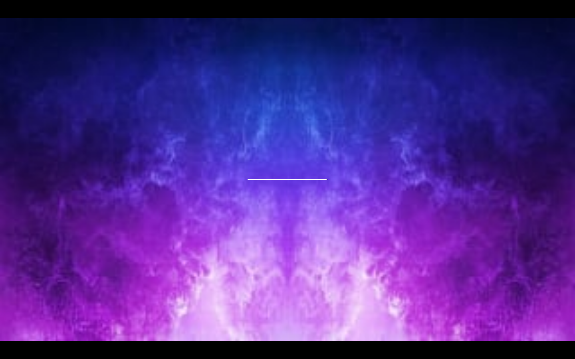
click at [303, 191] on div at bounding box center [287, 179] width 575 height 323
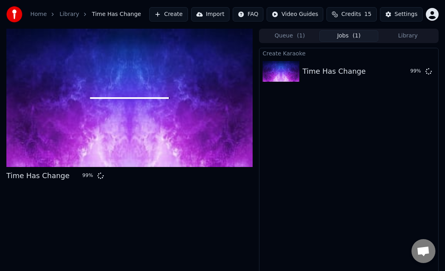
click at [182, 144] on div at bounding box center [129, 98] width 246 height 138
click at [34, 177] on div "Time Has Change" at bounding box center [37, 175] width 63 height 11
click at [82, 177] on div "99 %" at bounding box center [88, 176] width 12 height 6
drag, startPoint x: 88, startPoint y: 174, endPoint x: 93, endPoint y: 173, distance: 5.2
click at [89, 175] on div "99 %" at bounding box center [91, 176] width 25 height 6
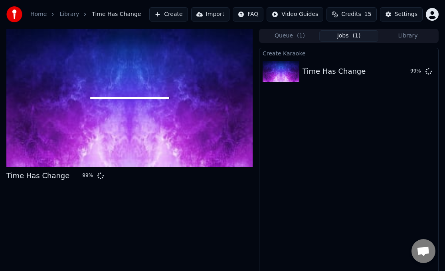
click at [94, 172] on div "Time Has Change 99 %" at bounding box center [58, 175] width 104 height 11
click at [97, 174] on icon at bounding box center [100, 175] width 7 height 7
click at [312, 145] on div "Create Karaoke Time Has Change 99 %" at bounding box center [349, 163] width 180 height 231
click at [283, 38] on button "Queue ( 1 )" at bounding box center [289, 36] width 59 height 12
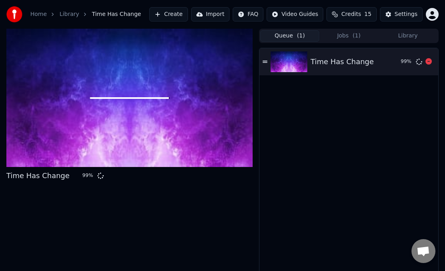
click at [267, 62] on icon at bounding box center [265, 62] width 5 height 6
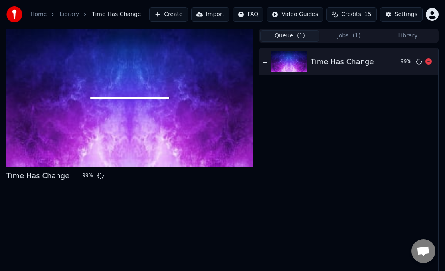
click at [267, 62] on icon at bounding box center [265, 62] width 5 height 6
click at [264, 63] on icon at bounding box center [265, 62] width 5 height 2
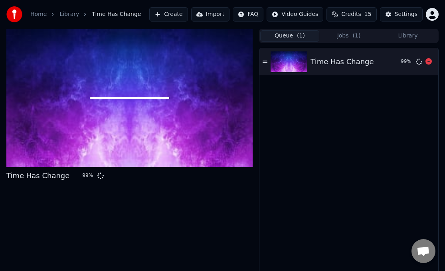
click at [264, 63] on icon at bounding box center [265, 62] width 5 height 2
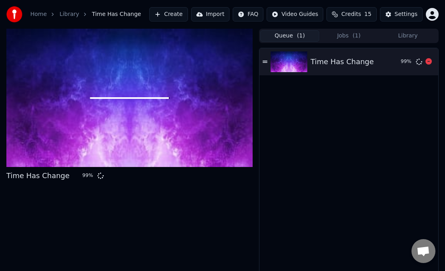
click at [264, 63] on icon at bounding box center [265, 62] width 5 height 2
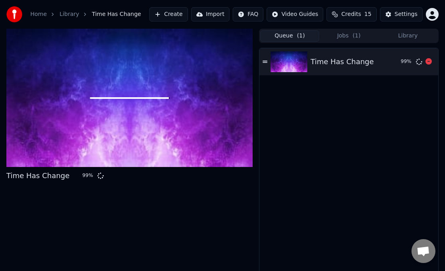
click at [264, 63] on icon at bounding box center [265, 62] width 5 height 2
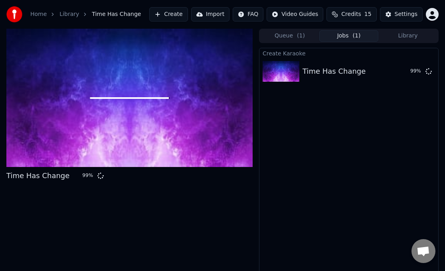
click at [312, 32] on button "Jobs ( 1 )" at bounding box center [348, 36] width 59 height 12
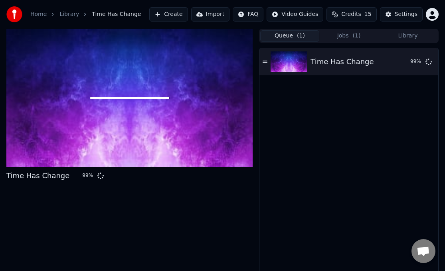
click at [291, 38] on button "Queue ( 1 )" at bounding box center [289, 36] width 59 height 12
click at [264, 60] on icon at bounding box center [265, 62] width 5 height 6
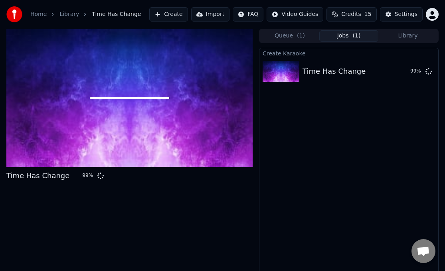
click at [312, 35] on button "Jobs ( 1 )" at bounding box center [348, 36] width 59 height 12
click at [312, 12] on span "Credits" at bounding box center [351, 14] width 20 height 8
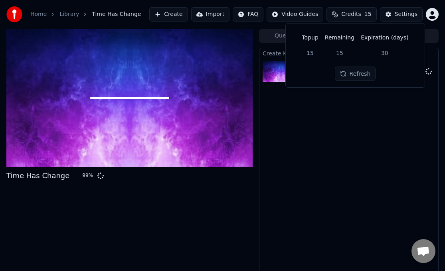
click at [312, 72] on button "Refresh" at bounding box center [355, 74] width 41 height 14
click at [312, 8] on button "Credits 15" at bounding box center [351, 14] width 50 height 14
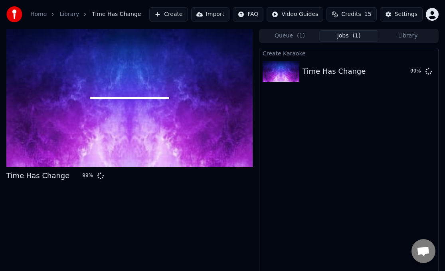
click at [299, 196] on div "Create Karaoke Time Has Change 99 %" at bounding box center [349, 163] width 180 height 231
click at [178, 126] on div at bounding box center [129, 98] width 246 height 138
click at [84, 89] on div at bounding box center [129, 98] width 246 height 138
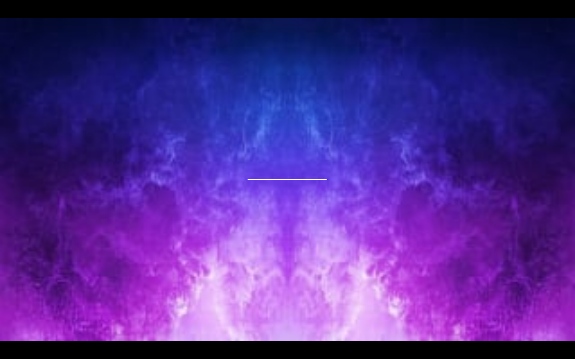
click at [262, 154] on div at bounding box center [287, 179] width 575 height 323
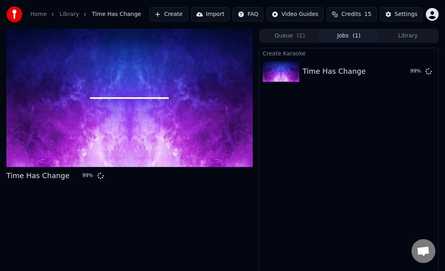
click at [141, 107] on div at bounding box center [129, 98] width 246 height 138
click at [273, 32] on button "Queue ( 1 )" at bounding box center [289, 36] width 59 height 12
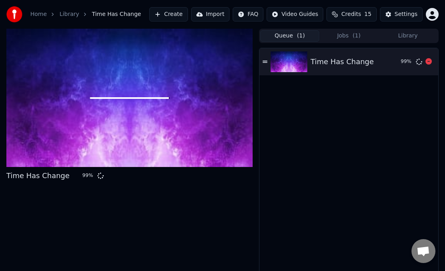
click at [264, 61] on icon at bounding box center [265, 62] width 5 height 6
click at [265, 60] on icon at bounding box center [265, 62] width 5 height 6
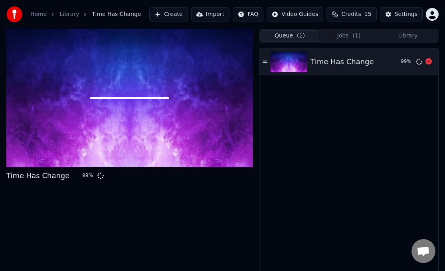
click at [265, 60] on icon at bounding box center [265, 62] width 5 height 6
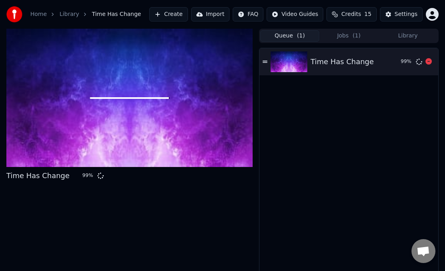
click at [265, 60] on icon at bounding box center [265, 62] width 5 height 6
click at [312, 11] on span "Credits" at bounding box center [351, 14] width 20 height 8
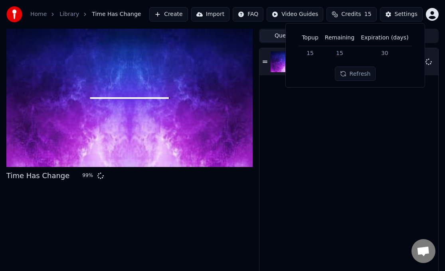
click at [312, 75] on button "Refresh" at bounding box center [355, 74] width 41 height 14
click at [312, 68] on button "Refresh" at bounding box center [355, 74] width 41 height 14
click at [312, 71] on button "Refresh" at bounding box center [355, 74] width 41 height 14
click at [312, 12] on span "Credits" at bounding box center [351, 14] width 20 height 8
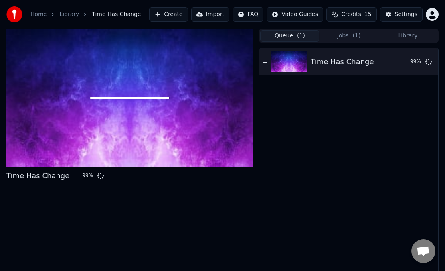
click at [312, 32] on button "Jobs ( 1 )" at bounding box center [348, 36] width 59 height 12
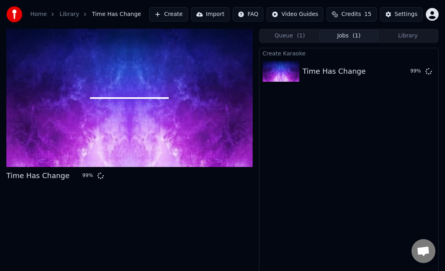
click at [301, 172] on div "Create Karaoke Time Has Change 99 %" at bounding box center [349, 163] width 180 height 231
click at [281, 67] on img at bounding box center [281, 71] width 37 height 21
click at [227, 148] on div at bounding box center [129, 98] width 246 height 138
click at [312, 138] on div "Create Karaoke Time Has Change 99 %" at bounding box center [349, 163] width 180 height 231
click at [312, 12] on span "Credits" at bounding box center [351, 14] width 20 height 8
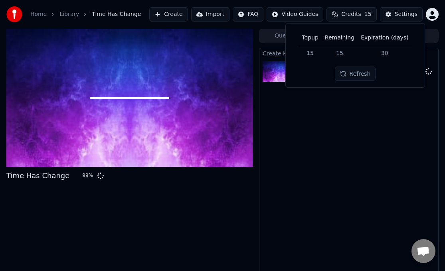
click at [312, 73] on button "Refresh" at bounding box center [355, 74] width 41 height 14
click at [312, 71] on button "Refresh" at bounding box center [355, 74] width 41 height 14
drag, startPoint x: 352, startPoint y: 73, endPoint x: 353, endPoint y: 100, distance: 27.6
click at [312, 74] on button "Refresh" at bounding box center [355, 74] width 41 height 14
click at [312, 76] on button "Refresh" at bounding box center [355, 74] width 41 height 14
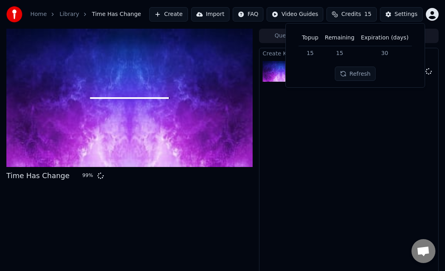
click at [312, 71] on button "Refresh" at bounding box center [355, 74] width 41 height 14
click at [312, 12] on span "Credits" at bounding box center [351, 14] width 20 height 8
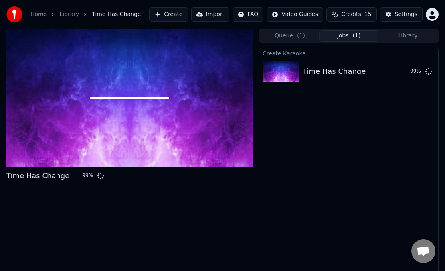
click at [297, 35] on span "( 1 )" at bounding box center [301, 36] width 8 height 8
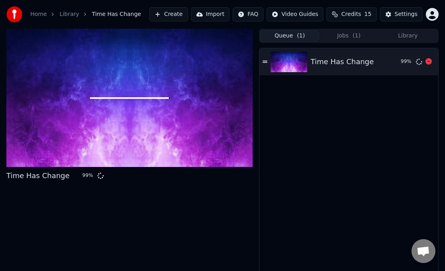
click at [267, 62] on icon at bounding box center [265, 62] width 5 height 6
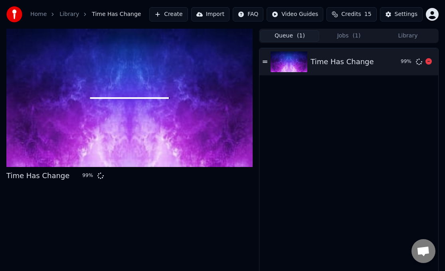
click at [267, 61] on icon at bounding box center [265, 62] width 5 height 2
click at [128, 110] on div at bounding box center [129, 98] width 246 height 138
click at [81, 180] on div "Time Has Change 99 %" at bounding box center [58, 175] width 104 height 11
click at [84, 167] on div at bounding box center [129, 98] width 246 height 138
click at [268, 62] on div "Time Has Change 99 %" at bounding box center [348, 61] width 179 height 27
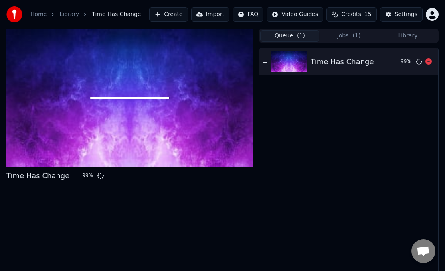
click at [268, 62] on div "Time Has Change 99 %" at bounding box center [348, 61] width 179 height 27
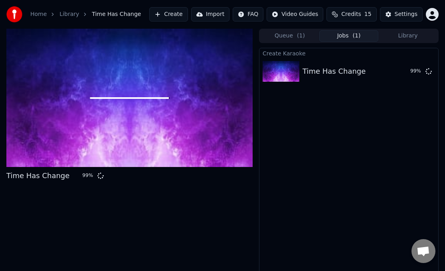
click at [312, 35] on button "Jobs ( 1 )" at bounding box center [348, 36] width 59 height 12
click at [99, 98] on span at bounding box center [129, 98] width 79 height 2
click at [121, 89] on div at bounding box center [129, 98] width 246 height 138
click at [126, 90] on div at bounding box center [129, 98] width 246 height 138
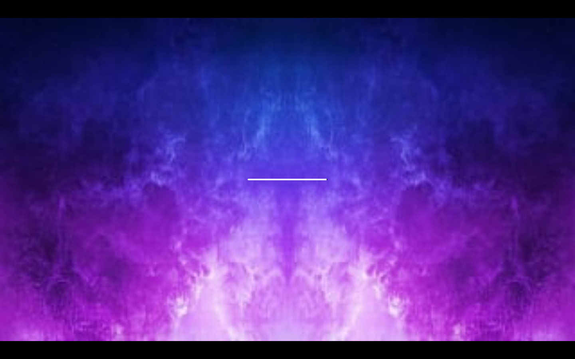
click at [269, 181] on div at bounding box center [287, 179] width 575 height 323
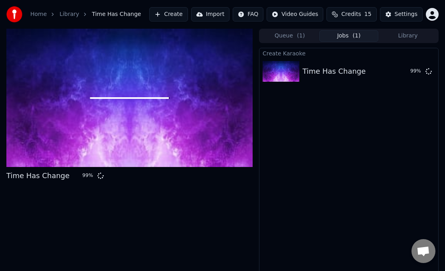
click at [146, 149] on div at bounding box center [129, 98] width 246 height 138
click at [49, 170] on div "Time Has Change" at bounding box center [37, 175] width 63 height 11
drag, startPoint x: 48, startPoint y: 171, endPoint x: 96, endPoint y: 165, distance: 48.7
click at [54, 172] on div "Time Has Change" at bounding box center [37, 175] width 63 height 11
click at [199, 144] on div at bounding box center [129, 98] width 246 height 138
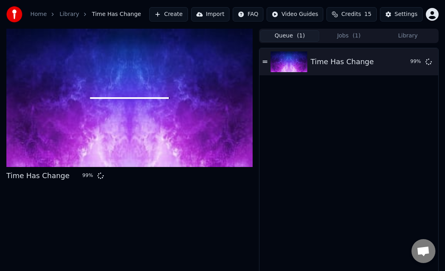
click at [284, 35] on button "Queue ( 1 )" at bounding box center [289, 36] width 59 height 12
click at [265, 65] on div "Time Has Change 99 %" at bounding box center [348, 61] width 179 height 27
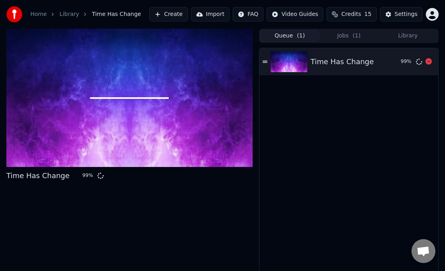
click at [312, 61] on div "99 %" at bounding box center [407, 62] width 12 height 6
click at [285, 35] on button "Queue ( 1 )" at bounding box center [289, 36] width 59 height 12
click at [312, 31] on button "Jobs ( 1 )" at bounding box center [348, 36] width 59 height 12
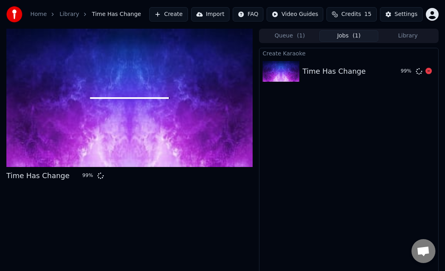
click at [283, 70] on img at bounding box center [281, 71] width 37 height 21
click at [281, 34] on button "Queue ( 1 )" at bounding box center [289, 36] width 59 height 12
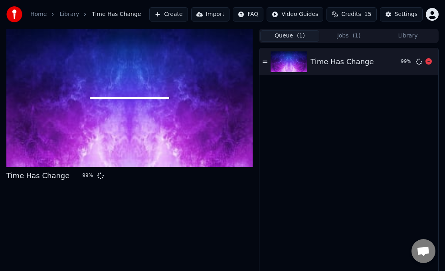
click at [266, 60] on icon at bounding box center [265, 62] width 5 height 6
click at [312, 31] on button "Jobs ( 1 )" at bounding box center [348, 36] width 59 height 12
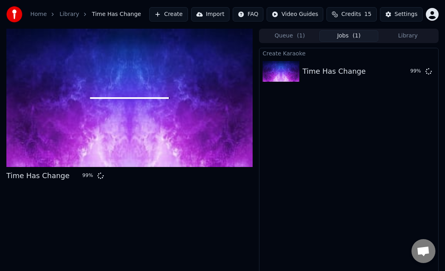
click at [312, 34] on button "Library" at bounding box center [407, 36] width 59 height 12
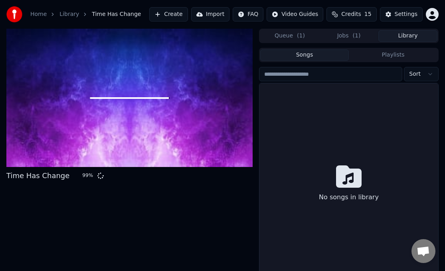
click at [312, 35] on button "Jobs ( 1 )" at bounding box center [348, 36] width 59 height 12
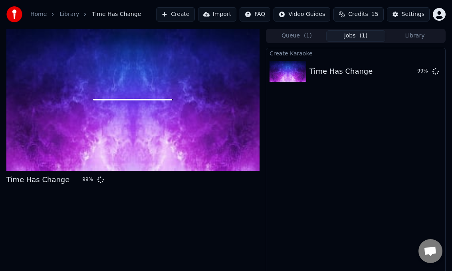
click at [312, 16] on html "Home Library Time Has Change Create Import FAQ Video Guides Credits 15 Settings…" at bounding box center [226, 135] width 452 height 271
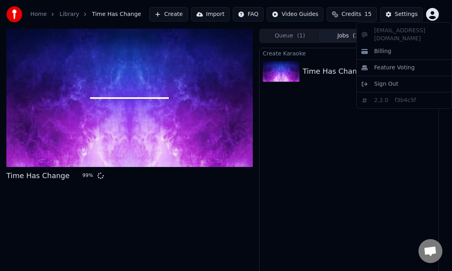
click at [312, 10] on html "Home Library Time Has Change Create Import FAQ Video Guides Credits 15 Settings…" at bounding box center [226, 135] width 452 height 271
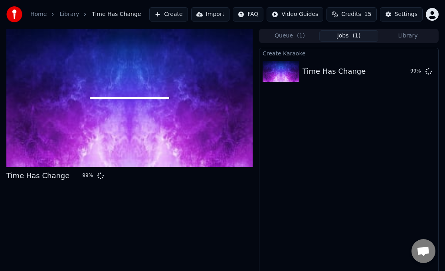
click at [312, 10] on html "Home Library Time Has Change Create Import FAQ Video Guides Credits 15 Settings…" at bounding box center [222, 135] width 445 height 271
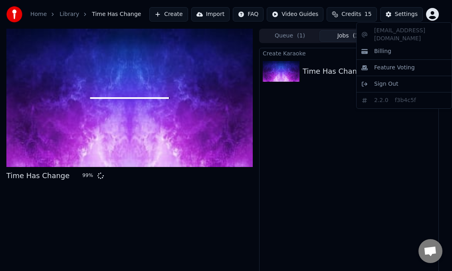
click at [312, 13] on html "Home Library Time Has Change Create Import FAQ Video Guides Credits 15 Settings…" at bounding box center [226, 135] width 452 height 271
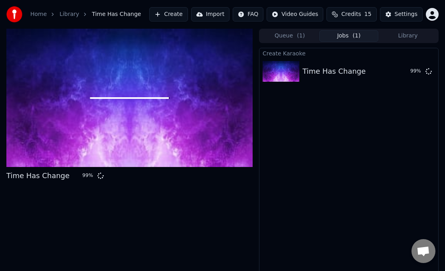
click at [312, 13] on html "Home Library Time Has Change Create Import FAQ Video Guides Credits 15 Settings…" at bounding box center [222, 135] width 445 height 271
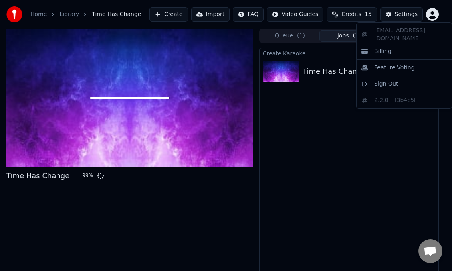
click at [312, 16] on html "Home Library Time Has Change Create Import FAQ Video Guides Credits 15 Settings…" at bounding box center [226, 135] width 452 height 271
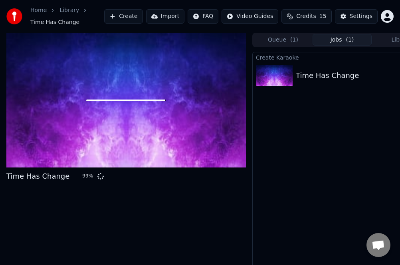
click at [154, 124] on div at bounding box center [125, 100] width 239 height 135
click at [138, 101] on div at bounding box center [125, 100] width 239 height 135
click at [305, 16] on span "Credits" at bounding box center [306, 16] width 20 height 8
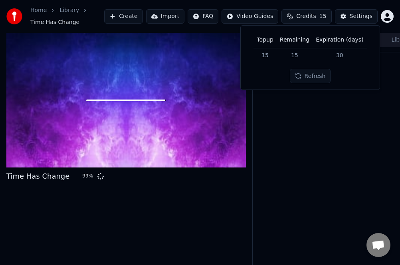
click at [308, 72] on button "Refresh" at bounding box center [310, 76] width 41 height 14
click at [312, 145] on div "Create Karaoke Time Has Change 99 %" at bounding box center [342, 164] width 180 height 225
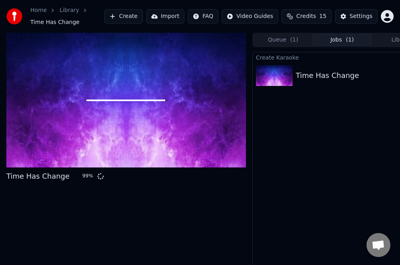
click at [144, 100] on span at bounding box center [125, 100] width 79 height 2
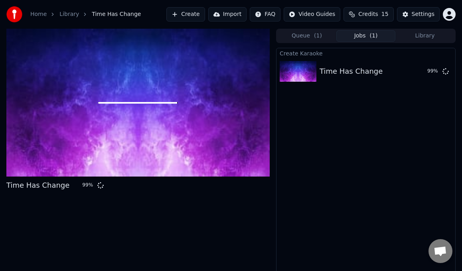
click at [186, 133] on div at bounding box center [137, 103] width 263 height 148
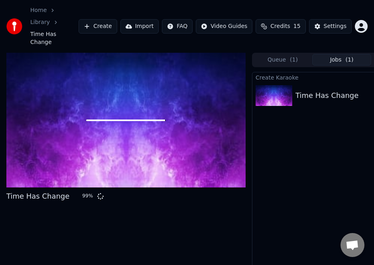
click at [239, 217] on div "Time Has Change 99 %" at bounding box center [125, 175] width 239 height 244
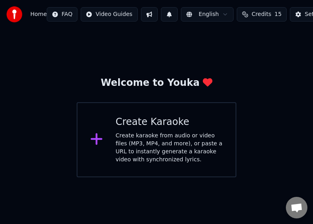
drag, startPoint x: 201, startPoint y: 34, endPoint x: 152, endPoint y: 126, distance: 104.1
click at [201, 34] on div "Welcome to Youka Create Karaoke Create karaoke from audio or video files (MP3, …" at bounding box center [156, 103] width 313 height 148
click at [152, 126] on div "Create Karaoke" at bounding box center [169, 122] width 107 height 13
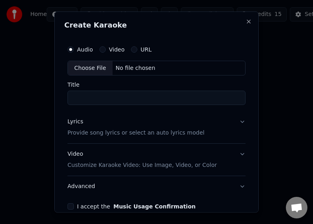
click at [89, 67] on div "Choose File" at bounding box center [90, 68] width 45 height 14
type input "**********"
click at [235, 123] on button "Lyrics Provide song lyrics or select an auto lyrics model" at bounding box center [156, 127] width 178 height 32
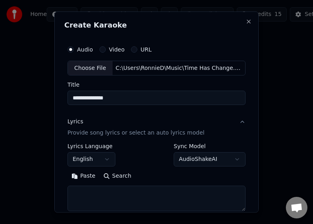
click at [221, 158] on button "AudioShakeAI" at bounding box center [210, 159] width 72 height 14
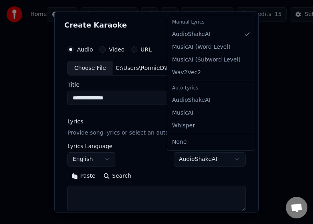
select select "**********"
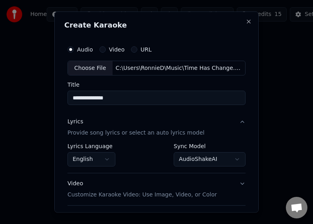
click at [110, 160] on button "English" at bounding box center [91, 159] width 48 height 14
click at [92, 161] on button "English" at bounding box center [91, 159] width 48 height 14
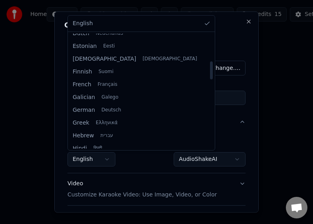
scroll to position [200, 0]
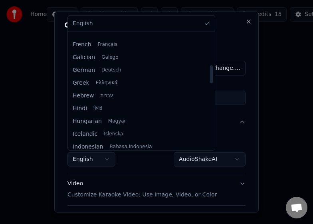
click at [130, 158] on div at bounding box center [156, 112] width 313 height 224
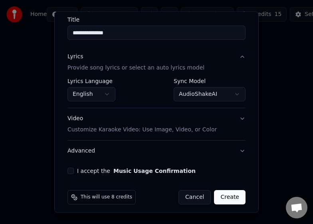
scroll to position [70, 0]
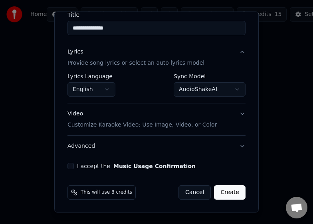
click at [138, 128] on p "Customize Karaoke Video: Use Image, Video, or Color" at bounding box center [141, 125] width 149 height 8
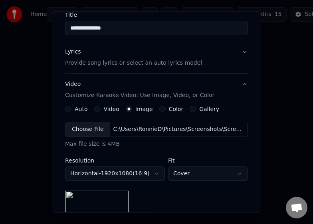
click at [95, 107] on button "Video" at bounding box center [97, 109] width 6 height 6
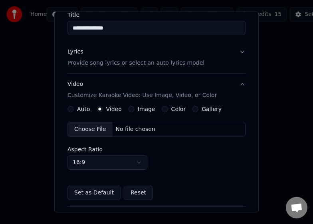
click at [88, 128] on div "Choose File" at bounding box center [90, 129] width 45 height 14
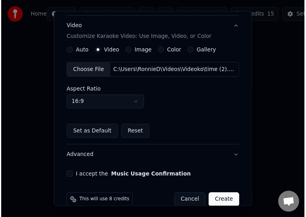
scroll to position [141, 0]
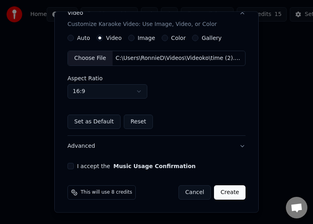
click at [74, 164] on div "I accept the Music Usage Confirmation" at bounding box center [156, 166] width 178 height 6
click at [71, 167] on button "I accept the Music Usage Confirmation" at bounding box center [70, 166] width 6 height 6
click at [220, 189] on button "Create" at bounding box center [230, 192] width 32 height 14
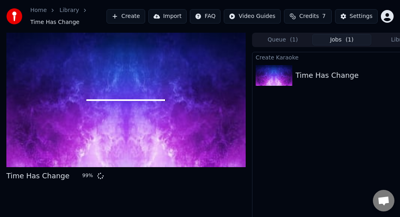
click at [275, 38] on button "Queue ( 1 )" at bounding box center [282, 40] width 59 height 12
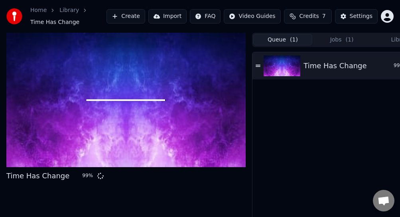
click at [258, 67] on icon at bounding box center [258, 66] width 5 height 6
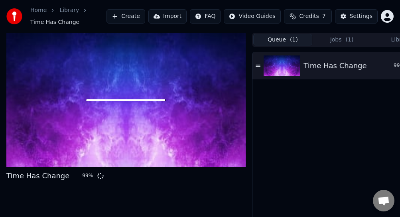
click at [258, 67] on icon at bounding box center [258, 66] width 5 height 6
click at [257, 67] on icon at bounding box center [258, 66] width 5 height 2
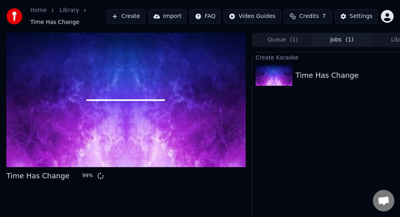
click at [312, 43] on button "Jobs ( 1 )" at bounding box center [341, 40] width 59 height 12
click at [263, 77] on img at bounding box center [274, 75] width 37 height 21
click at [272, 40] on button "Queue ( 1 )" at bounding box center [282, 40] width 59 height 12
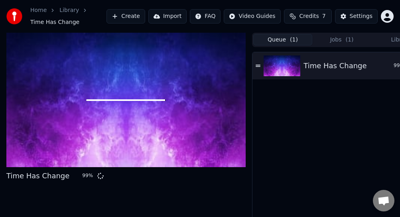
click at [260, 66] on icon at bounding box center [258, 66] width 5 height 2
click at [260, 65] on icon at bounding box center [258, 66] width 5 height 6
click at [312, 37] on button "Jobs ( 1 )" at bounding box center [341, 40] width 59 height 12
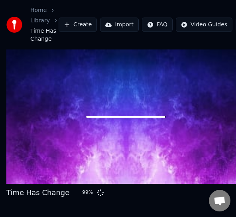
click at [101, 108] on div at bounding box center [125, 116] width 239 height 135
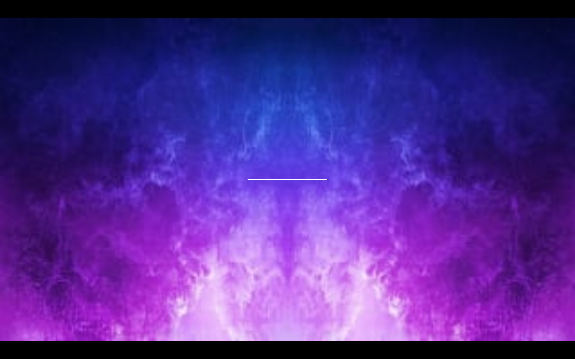
click at [285, 184] on div at bounding box center [287, 179] width 575 height 323
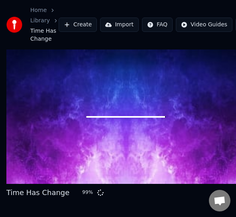
click at [128, 114] on div at bounding box center [125, 116] width 239 height 135
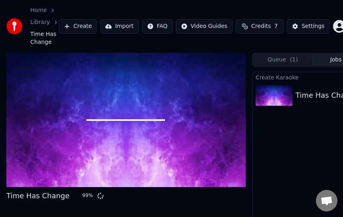
click at [272, 61] on button "Queue ( 1 )" at bounding box center [282, 60] width 59 height 12
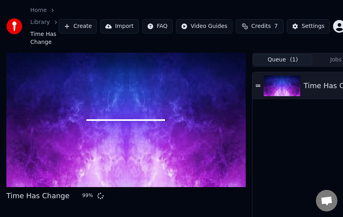
click at [262, 85] on div "Time Has Change 99 %" at bounding box center [342, 85] width 179 height 27
click at [261, 85] on icon at bounding box center [258, 86] width 5 height 6
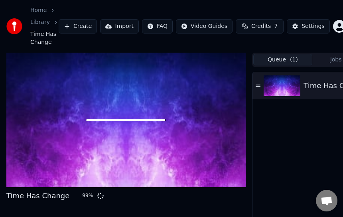
click at [261, 85] on icon at bounding box center [258, 86] width 5 height 6
click at [272, 86] on img at bounding box center [282, 85] width 37 height 21
click at [260, 87] on icon at bounding box center [258, 86] width 5 height 6
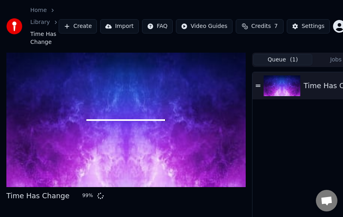
click at [260, 87] on icon at bounding box center [258, 86] width 5 height 6
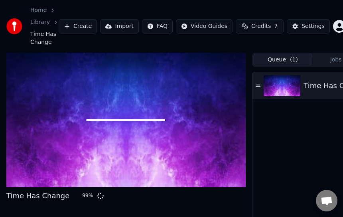
click at [260, 87] on icon at bounding box center [258, 86] width 5 height 6
click at [269, 83] on div "Time Has Change 99 %" at bounding box center [342, 85] width 179 height 27
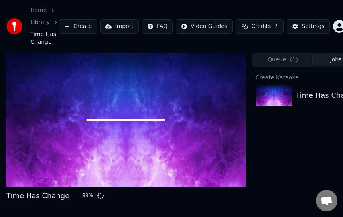
click at [312, 59] on button "Jobs ( 1 )" at bounding box center [341, 60] width 59 height 12
click at [265, 93] on img at bounding box center [274, 95] width 37 height 21
click at [82, 196] on div "99 %" at bounding box center [88, 196] width 12 height 6
click at [43, 199] on div "Time Has Change" at bounding box center [37, 195] width 63 height 11
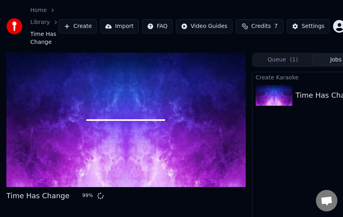
click at [43, 199] on div "Time Has Change" at bounding box center [37, 195] width 63 height 11
click at [22, 199] on div "Time Has Change" at bounding box center [37, 195] width 63 height 11
drag, startPoint x: 23, startPoint y: 196, endPoint x: 40, endPoint y: 196, distance: 16.8
click at [26, 196] on div "Time Has Change" at bounding box center [37, 195] width 63 height 11
click at [312, 199] on span "Open chat" at bounding box center [326, 201] width 13 height 10
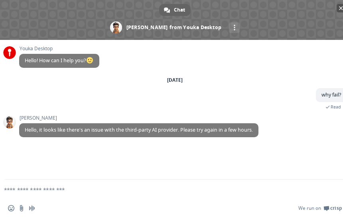
click at [312, 6] on span "Close chat" at bounding box center [341, 8] width 4 height 4
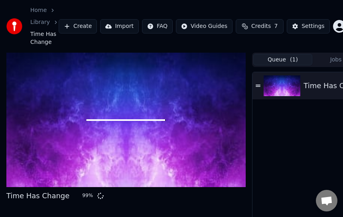
click at [275, 60] on button "Queue ( 1 )" at bounding box center [282, 60] width 59 height 12
click at [259, 87] on icon at bounding box center [258, 86] width 5 height 2
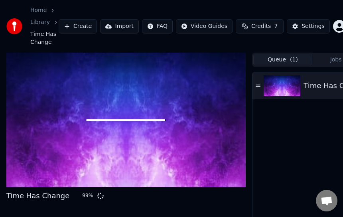
click at [312, 59] on button "Jobs ( 1 )" at bounding box center [341, 60] width 59 height 12
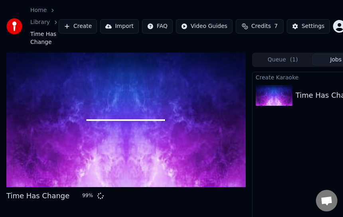
click at [259, 25] on span "Credits" at bounding box center [261, 26] width 20 height 8
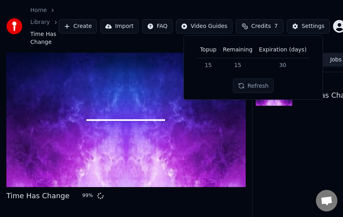
click at [253, 87] on button "Refresh" at bounding box center [253, 86] width 41 height 14
click at [248, 85] on button "Refresh" at bounding box center [253, 86] width 41 height 14
click at [214, 51] on th "Topup" at bounding box center [208, 50] width 23 height 16
click at [246, 47] on th "Remaining" at bounding box center [238, 50] width 36 height 16
click at [249, 83] on button "Refresh" at bounding box center [253, 86] width 41 height 14
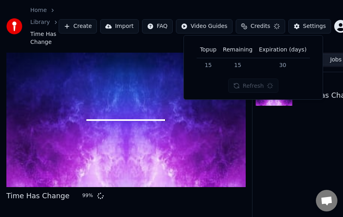
click at [287, 133] on div "Create Karaoke Time Has Change 99 %" at bounding box center [342, 164] width 180 height 184
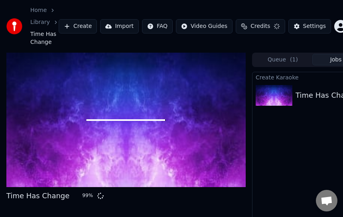
click at [264, 26] on button "Credits" at bounding box center [260, 26] width 49 height 14
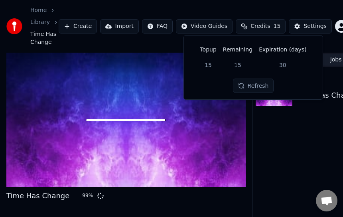
click at [243, 86] on button "Refresh" at bounding box center [253, 86] width 41 height 14
click at [255, 28] on span "Credits" at bounding box center [261, 26] width 20 height 8
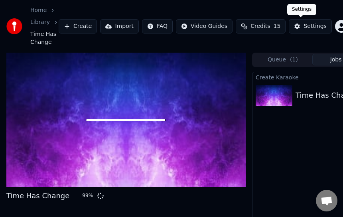
click at [304, 24] on div "Settings" at bounding box center [315, 26] width 23 height 8
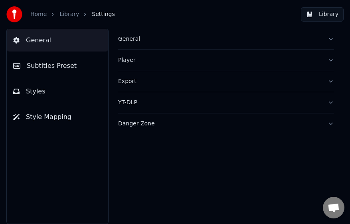
click at [129, 39] on div "General" at bounding box center [219, 39] width 203 height 8
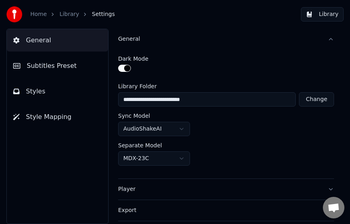
click at [123, 66] on button "button" at bounding box center [124, 68] width 13 height 7
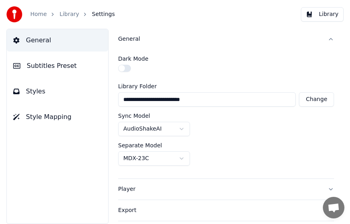
click at [43, 12] on link "Home" at bounding box center [38, 14] width 16 height 8
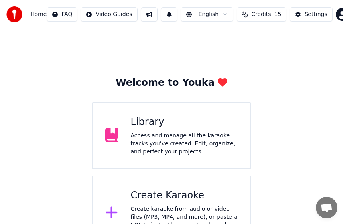
click at [148, 138] on div "Access and manage all the karaoke tracks you’ve created. Edit, organize, and pe…" at bounding box center [184, 144] width 107 height 24
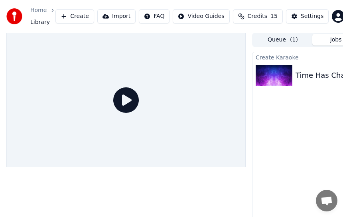
click at [312, 39] on button "Jobs ( 1 )" at bounding box center [341, 40] width 59 height 12
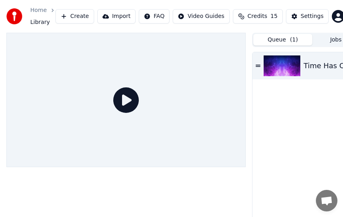
click at [283, 42] on button "Queue ( 1 )" at bounding box center [282, 40] width 59 height 12
click at [260, 67] on icon at bounding box center [258, 66] width 5 height 6
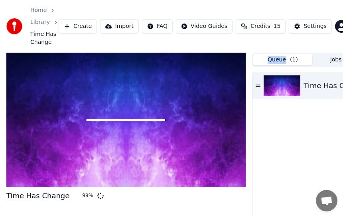
click at [260, 67] on div "Queue ( 1 ) Jobs ( 1 ) Library Time Has Change 99 %" at bounding box center [342, 155] width 180 height 204
click at [261, 120] on div "Time Has Change 99 %" at bounding box center [342, 164] width 179 height 184
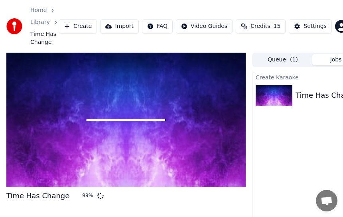
click at [312, 59] on button "Jobs ( 1 )" at bounding box center [341, 60] width 59 height 12
click at [305, 26] on div "Settings" at bounding box center [315, 26] width 23 height 8
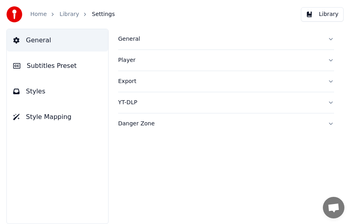
click at [131, 39] on div "General" at bounding box center [219, 39] width 203 height 8
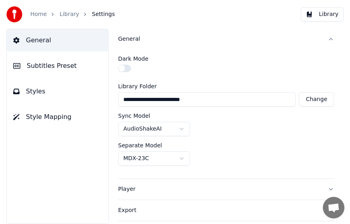
click at [126, 69] on button "button" at bounding box center [124, 68] width 13 height 7
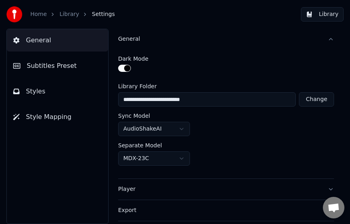
click at [184, 127] on html "**********" at bounding box center [175, 112] width 350 height 224
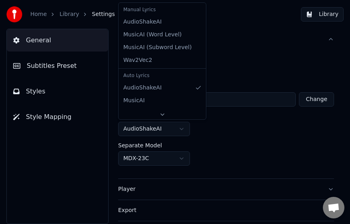
click at [182, 129] on html "**********" at bounding box center [175, 112] width 350 height 224
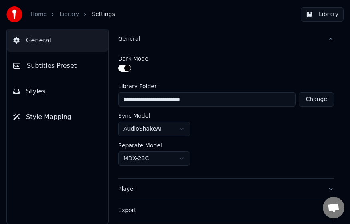
click at [182, 129] on html "**********" at bounding box center [175, 112] width 350 height 224
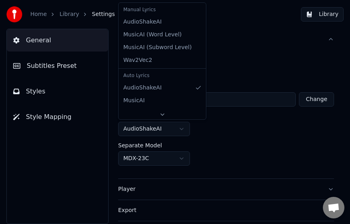
click at [182, 129] on html "**********" at bounding box center [175, 112] width 350 height 224
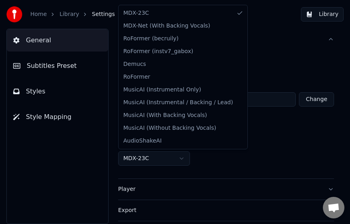
click at [178, 158] on html "**********" at bounding box center [175, 112] width 350 height 224
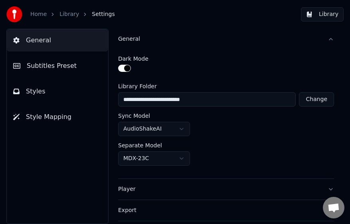
click at [179, 159] on html "**********" at bounding box center [175, 112] width 350 height 224
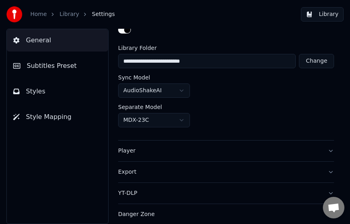
scroll to position [39, 0]
click at [128, 150] on div "Player" at bounding box center [219, 150] width 203 height 8
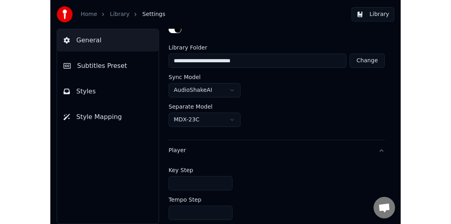
scroll to position [0, 0]
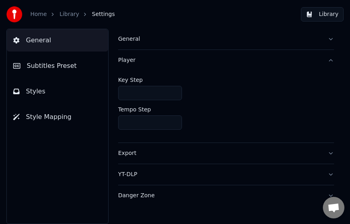
click at [65, 15] on link "Library" at bounding box center [69, 14] width 20 height 8
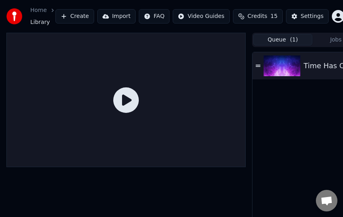
click at [265, 39] on button "Queue ( 1 )" at bounding box center [282, 40] width 59 height 12
click at [312, 38] on button "Jobs ( 1 )" at bounding box center [341, 40] width 59 height 12
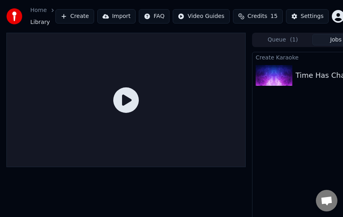
click at [160, 97] on div at bounding box center [125, 100] width 239 height 135
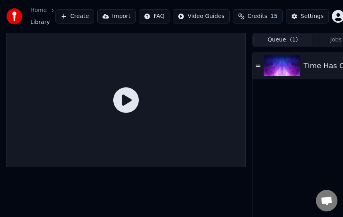
click at [278, 40] on button "Queue ( 1 )" at bounding box center [282, 40] width 59 height 12
click at [268, 58] on img at bounding box center [282, 65] width 37 height 21
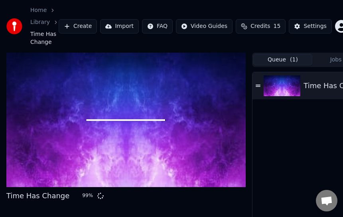
click at [260, 86] on icon at bounding box center [258, 86] width 5 height 6
click at [259, 87] on icon at bounding box center [258, 86] width 5 height 2
click at [259, 85] on icon at bounding box center [258, 86] width 5 height 2
click at [312, 59] on button "Jobs ( 1 )" at bounding box center [341, 60] width 59 height 12
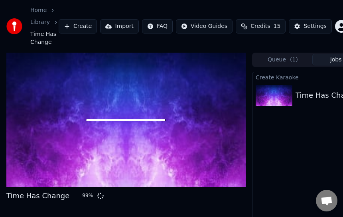
click at [101, 110] on div at bounding box center [125, 120] width 239 height 135
click at [102, 110] on div at bounding box center [125, 120] width 239 height 135
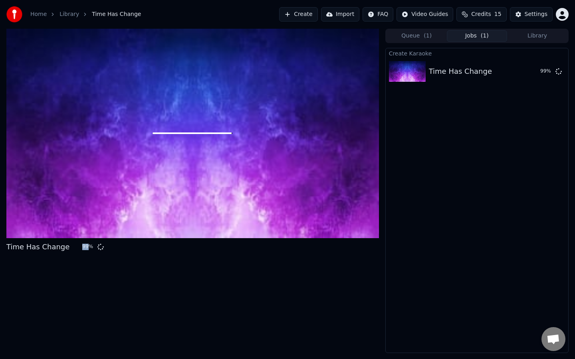
click at [304, 184] on div at bounding box center [192, 133] width 372 height 209
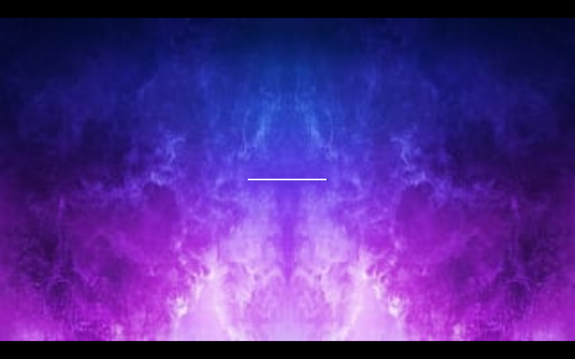
click at [304, 184] on div at bounding box center [287, 179] width 575 height 323
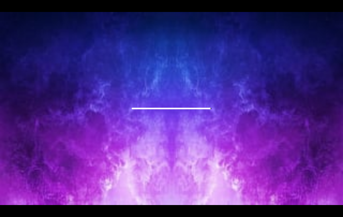
click at [117, 110] on div at bounding box center [171, 108] width 343 height 193
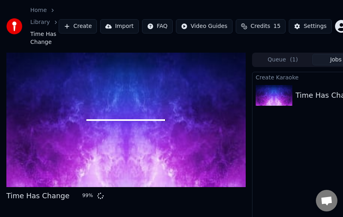
click at [277, 58] on button "Queue ( 1 )" at bounding box center [282, 60] width 59 height 12
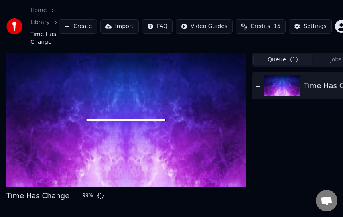
click at [259, 85] on icon at bounding box center [258, 86] width 5 height 6
click at [259, 85] on icon at bounding box center [258, 86] width 5 height 2
click at [257, 87] on icon at bounding box center [258, 86] width 5 height 2
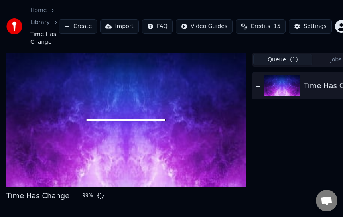
click at [257, 87] on icon at bounding box center [258, 86] width 5 height 2
click at [257, 86] on icon at bounding box center [258, 86] width 5 height 6
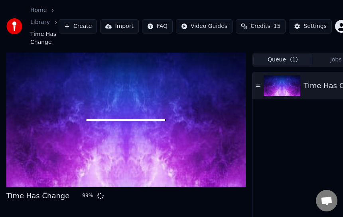
click at [257, 86] on icon at bounding box center [258, 86] width 5 height 6
click at [260, 85] on icon at bounding box center [258, 86] width 5 height 6
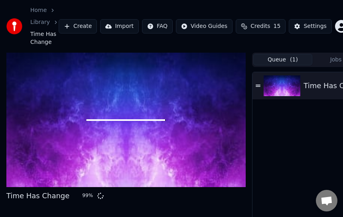
click at [260, 85] on icon at bounding box center [258, 86] width 5 height 6
click at [258, 87] on icon at bounding box center [258, 86] width 5 height 6
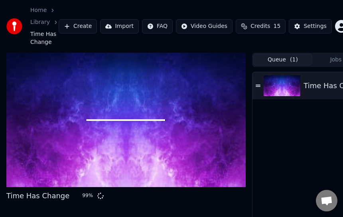
click at [122, 138] on div at bounding box center [125, 120] width 239 height 135
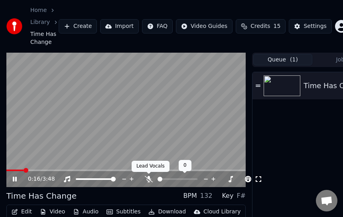
click at [149, 181] on icon at bounding box center [149, 179] width 8 height 6
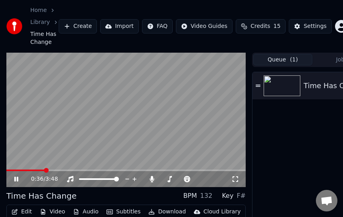
click at [16, 178] on icon at bounding box center [22, 179] width 18 height 6
click at [109, 106] on video at bounding box center [125, 120] width 239 height 135
click at [136, 99] on video at bounding box center [125, 120] width 239 height 135
click at [99, 122] on video at bounding box center [125, 120] width 239 height 135
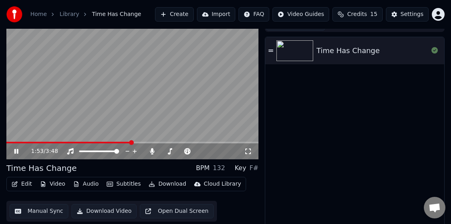
scroll to position [14, 0]
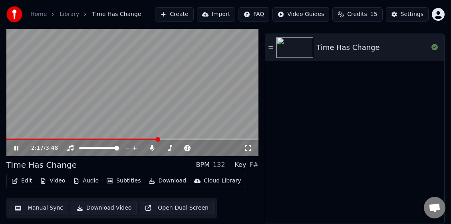
click at [7, 29] on video at bounding box center [132, 85] width 252 height 142
click at [93, 92] on video at bounding box center [132, 85] width 252 height 142
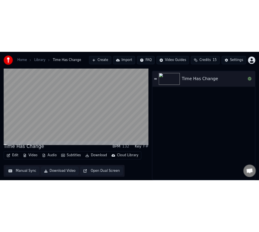
scroll to position [38, 0]
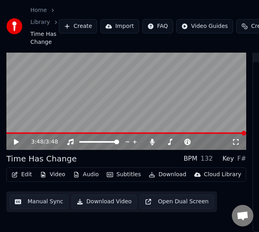
click at [16, 140] on icon at bounding box center [16, 142] width 5 height 6
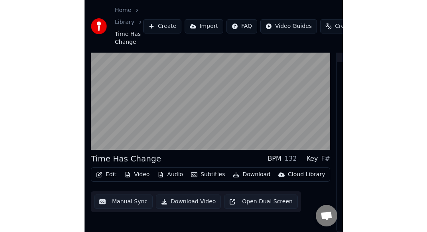
scroll to position [14, 0]
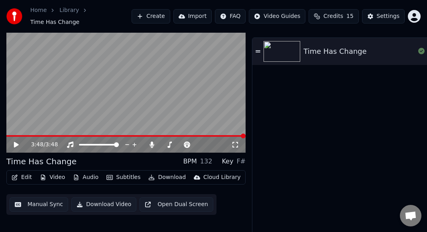
click at [97, 199] on button "Download Video" at bounding box center [103, 205] width 65 height 14
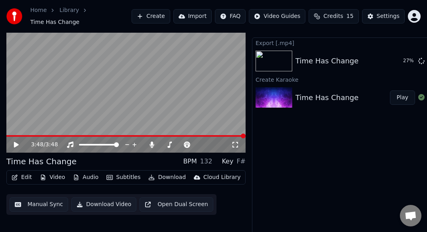
click at [312, 13] on button "Credits 15" at bounding box center [334, 16] width 50 height 14
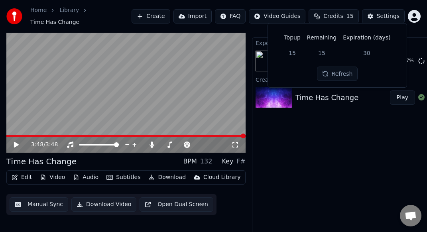
click at [312, 71] on button "Refresh" at bounding box center [337, 74] width 41 height 14
click at [312, 73] on button "Refresh" at bounding box center [337, 74] width 41 height 14
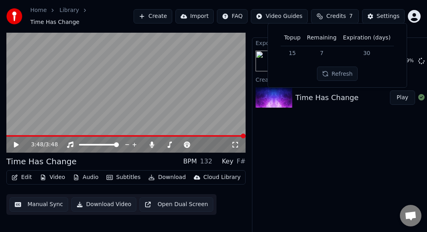
click at [312, 73] on button "Refresh" at bounding box center [337, 74] width 41 height 14
click at [312, 9] on button "Credits 7" at bounding box center [335, 16] width 48 height 14
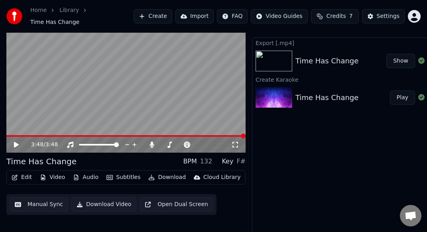
click at [312, 57] on button "Show" at bounding box center [401, 61] width 29 height 14
